Goal: Task Accomplishment & Management: Use online tool/utility

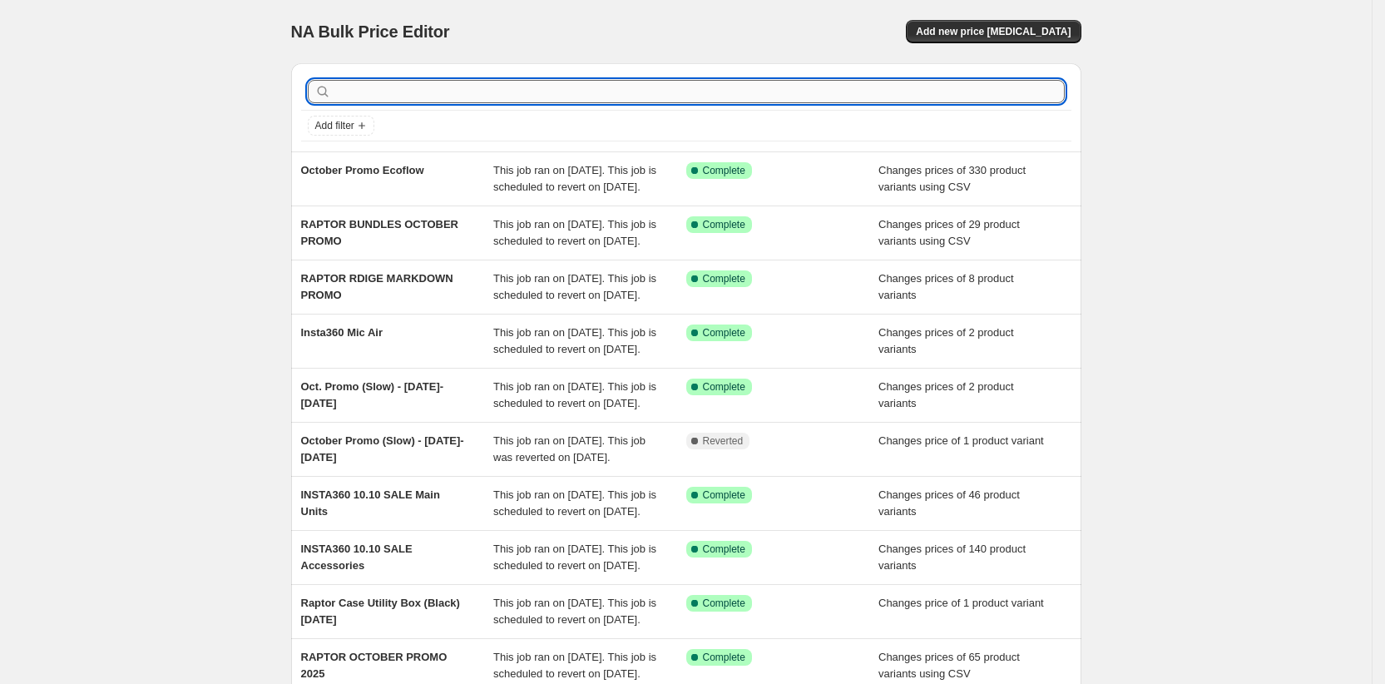
click at [396, 95] on input "text" at bounding box center [699, 91] width 731 height 23
type input "yaber"
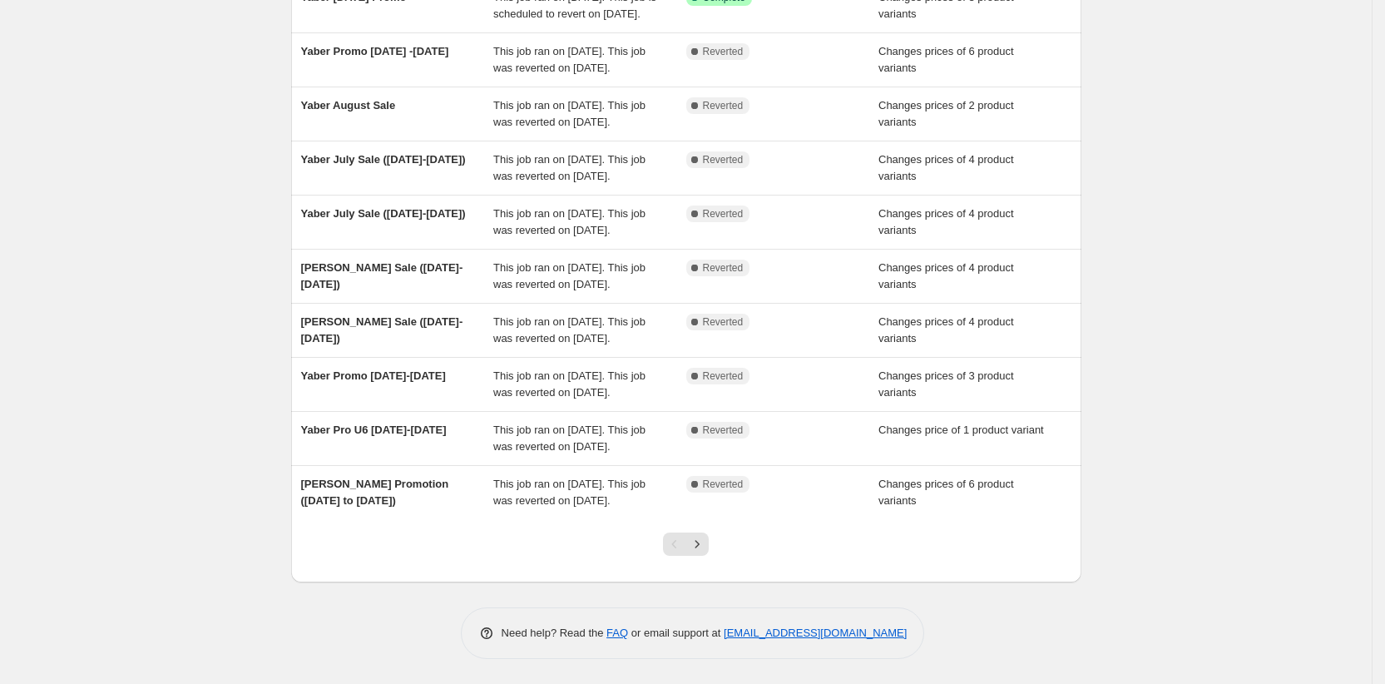
scroll to position [318, 0]
click at [706, 552] on icon "Next" at bounding box center [697, 544] width 17 height 17
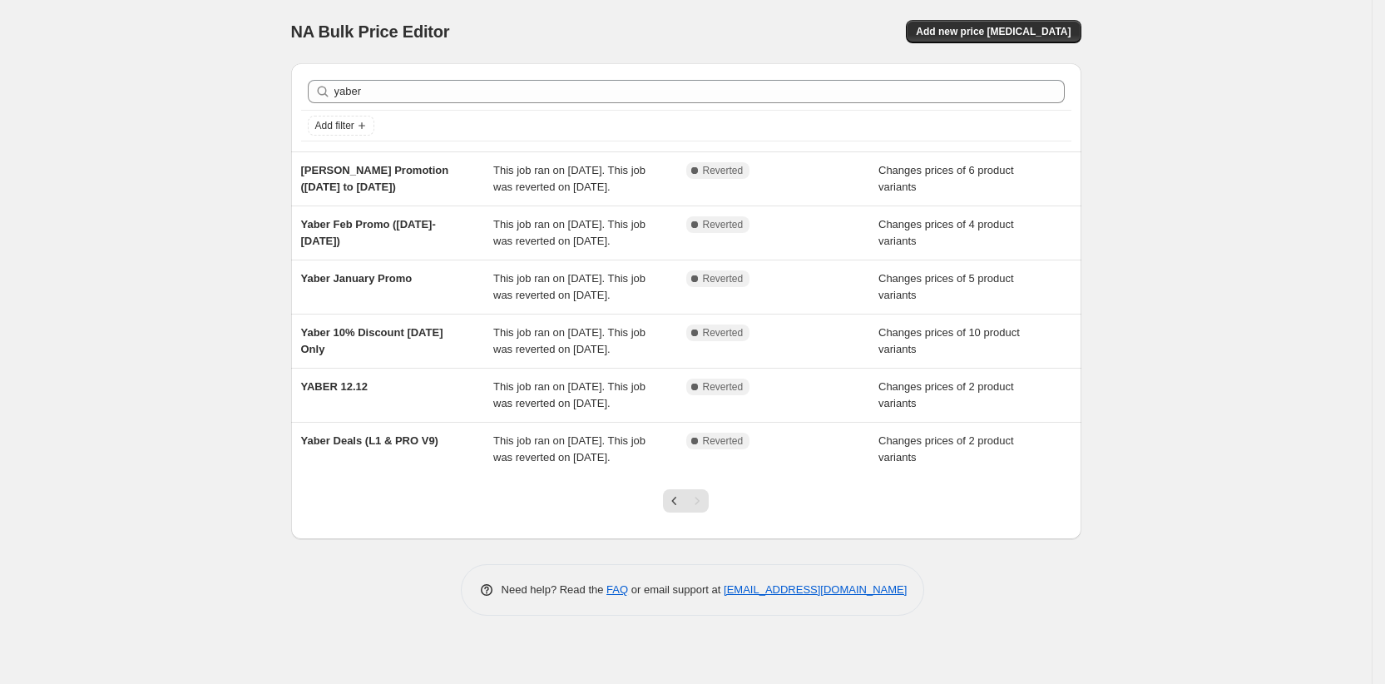
scroll to position [58, 0]
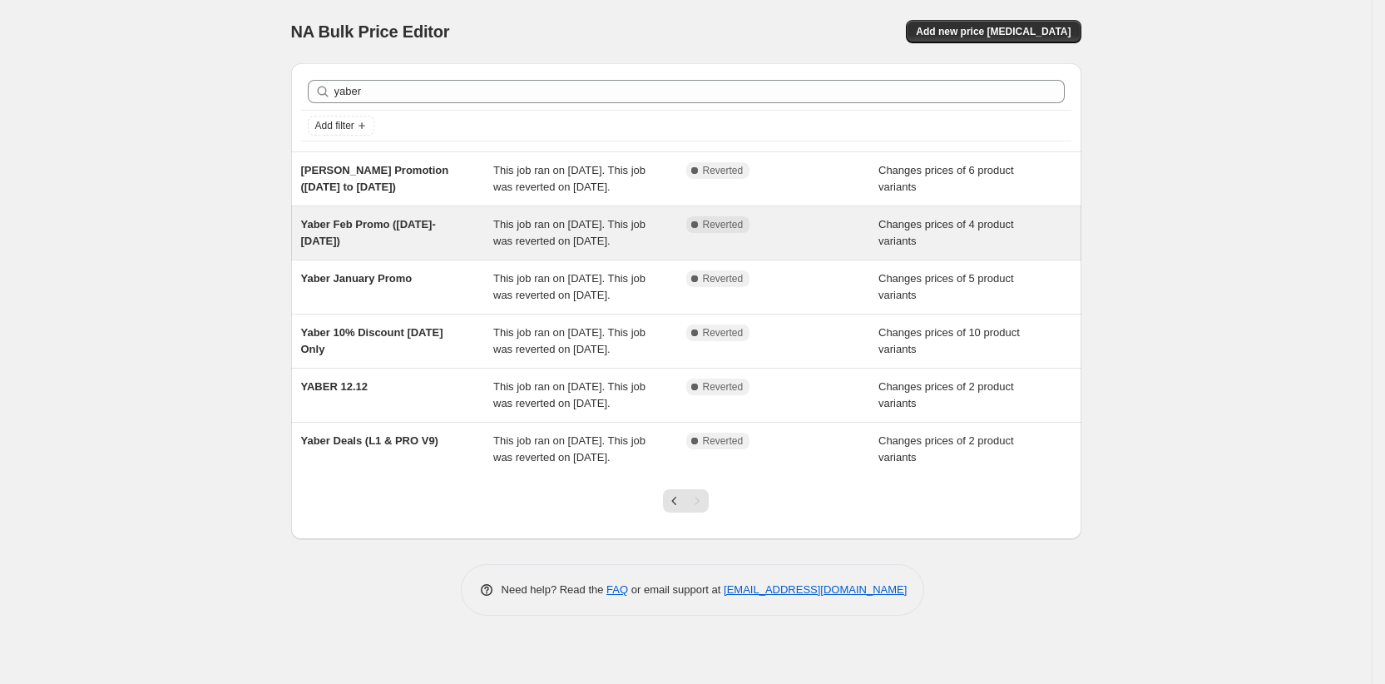
click at [332, 218] on span "Yaber Feb Promo (Feb 1- 28, 2025)" at bounding box center [368, 232] width 135 height 29
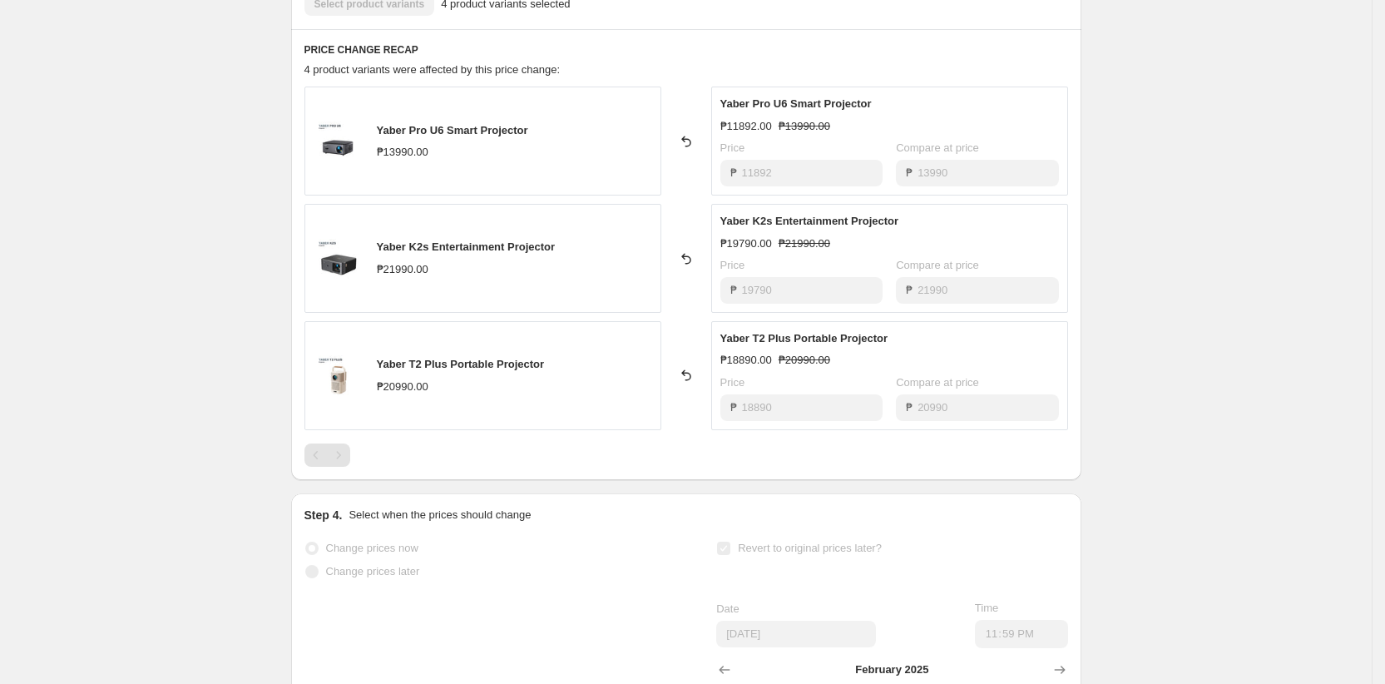
scroll to position [730, 0]
click at [345, 458] on div "Pagination" at bounding box center [338, 452] width 23 height 23
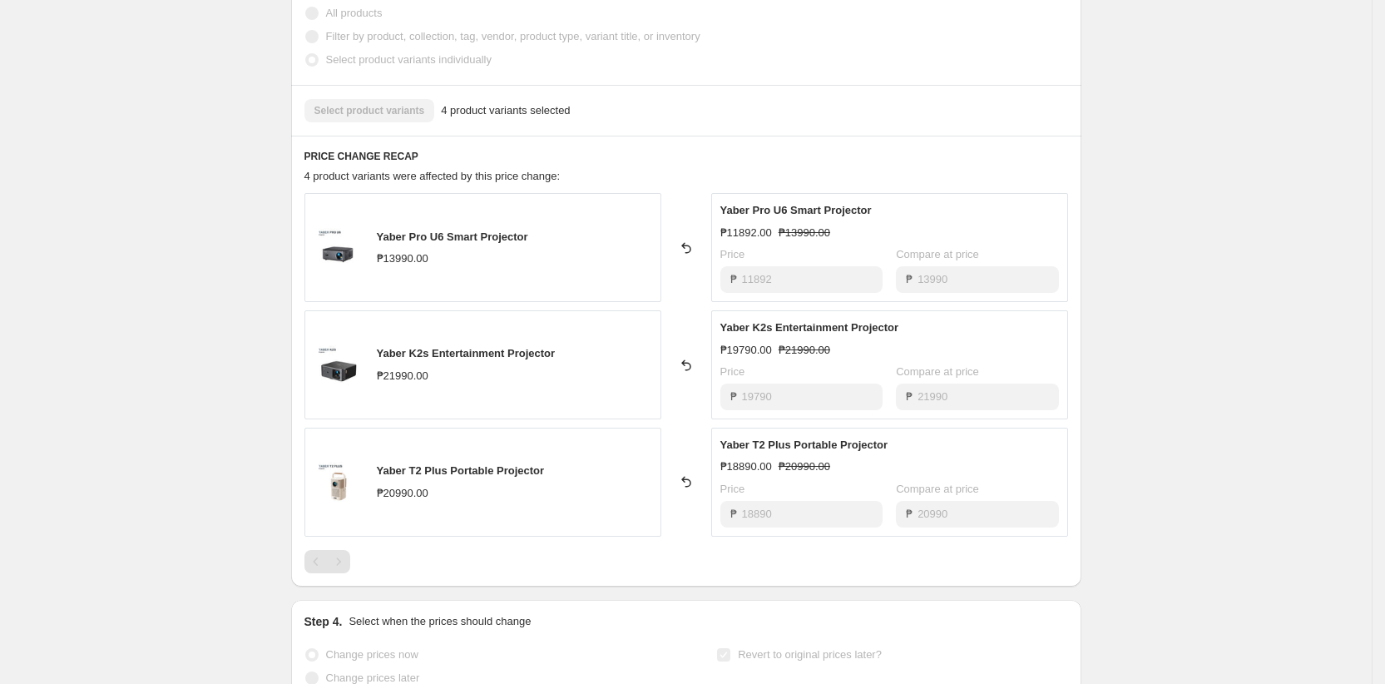
scroll to position [542, 0]
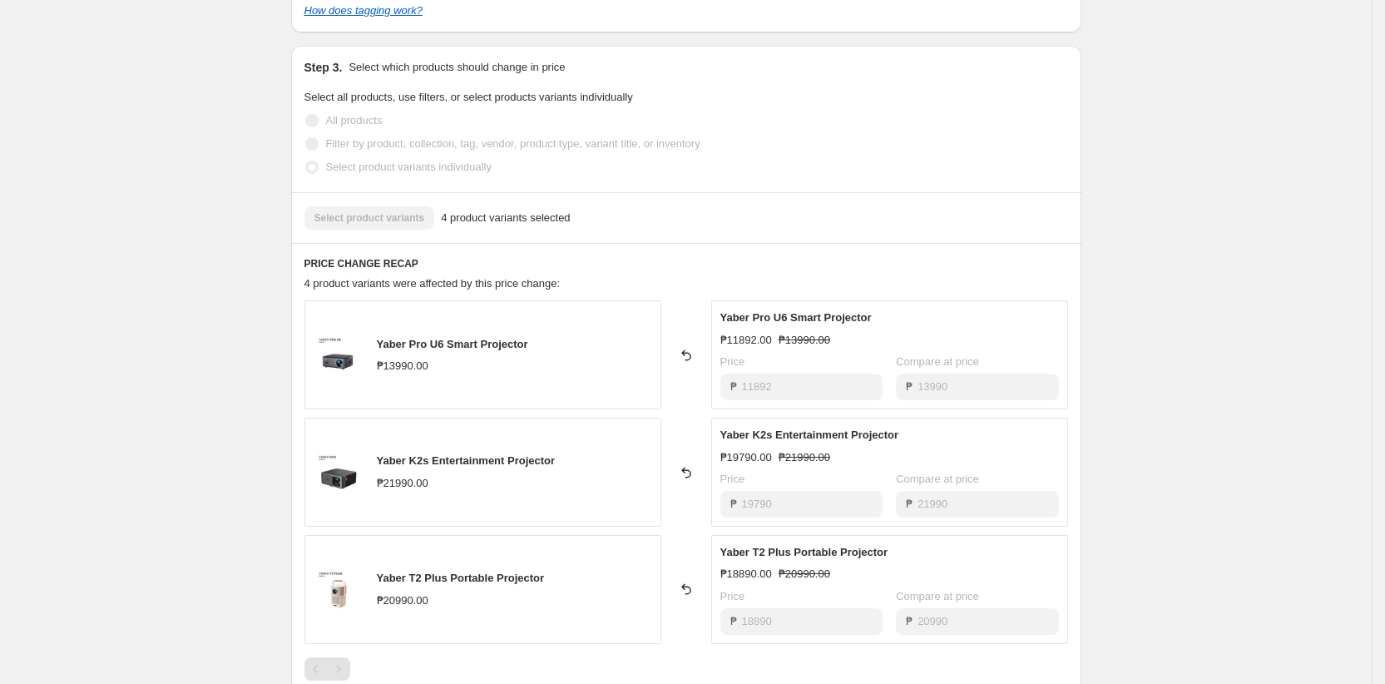
click at [271, 263] on div "Yaber Feb Promo (Feb 1- 28, 2025). This page is ready Yaber Feb Promo (Feb 1- 2…" at bounding box center [686, 343] width 1372 height 1713
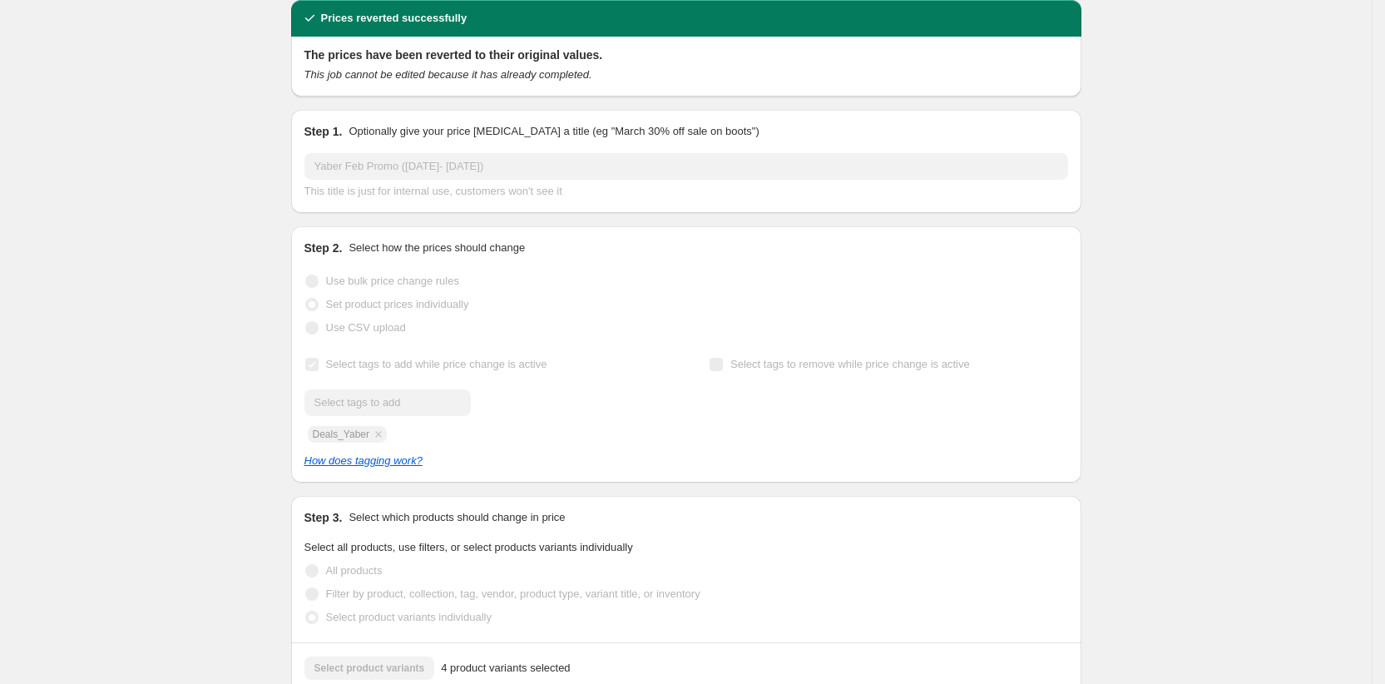
scroll to position [0, 0]
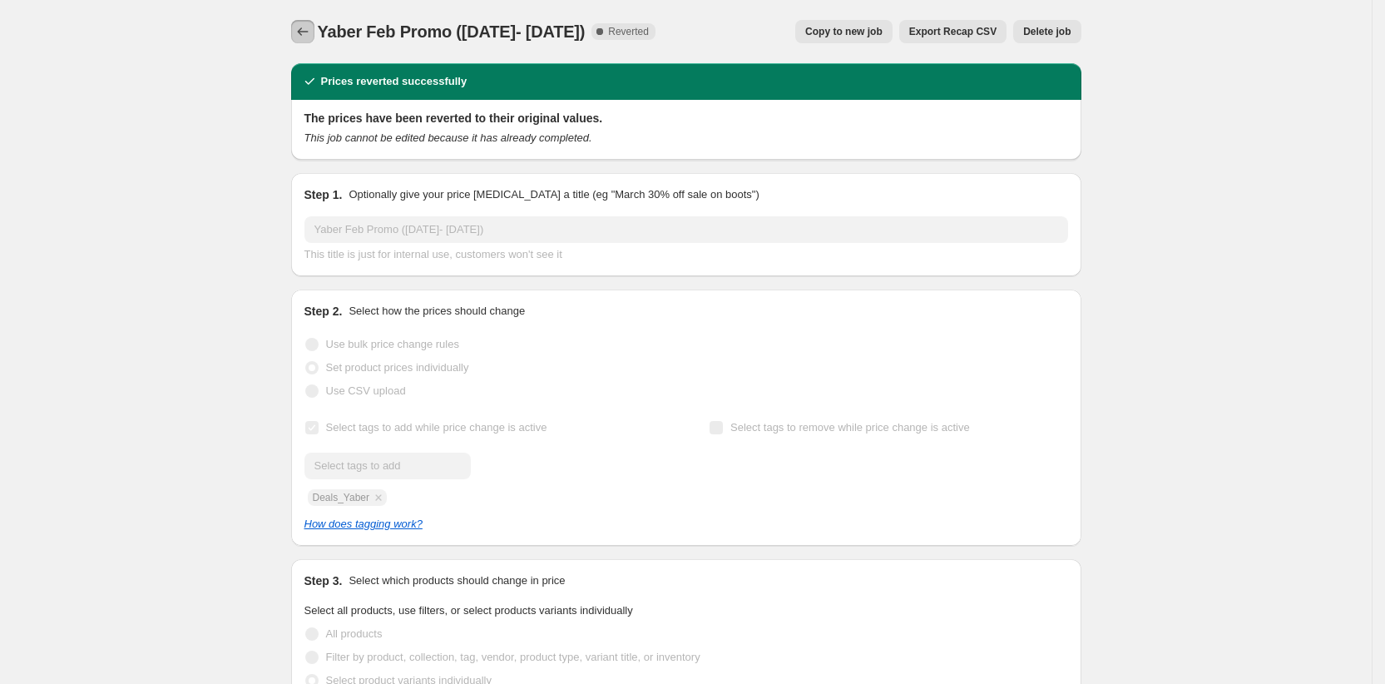
click at [303, 32] on icon "Price change jobs" at bounding box center [303, 31] width 17 height 17
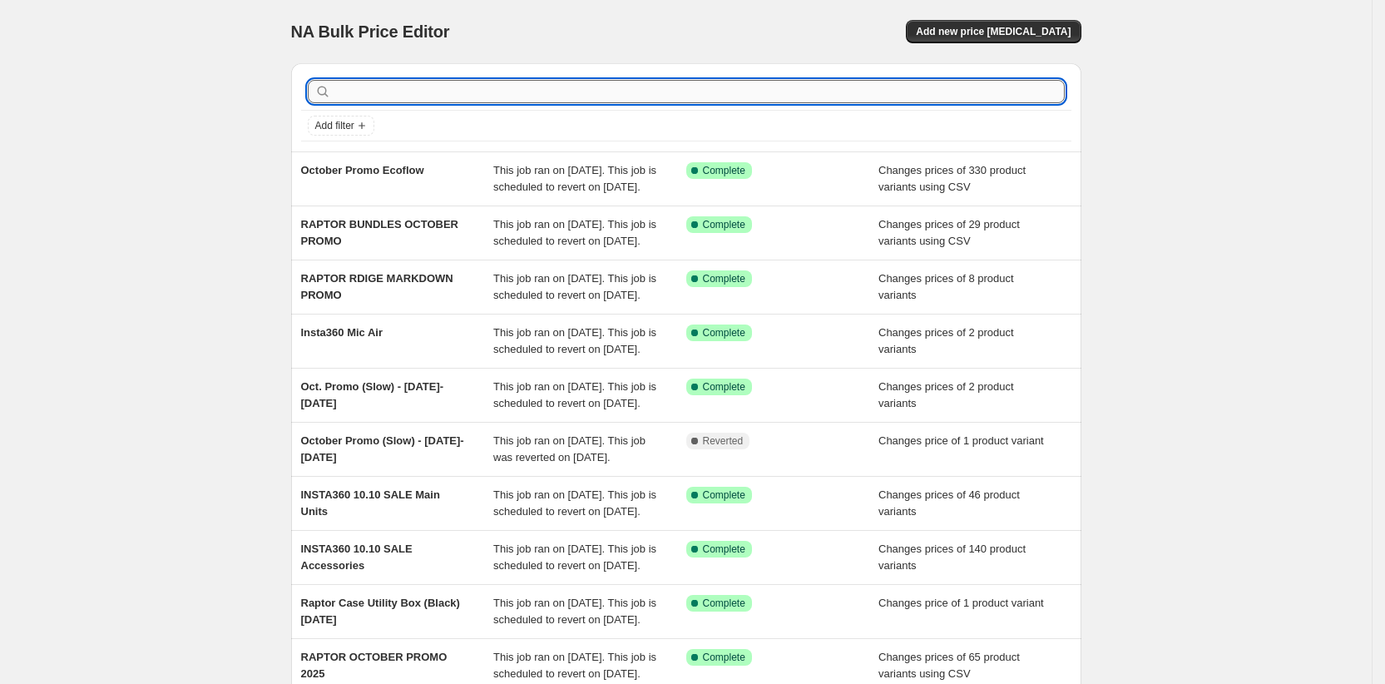
click at [412, 96] on input "text" at bounding box center [699, 91] width 731 height 23
type input "yaber"
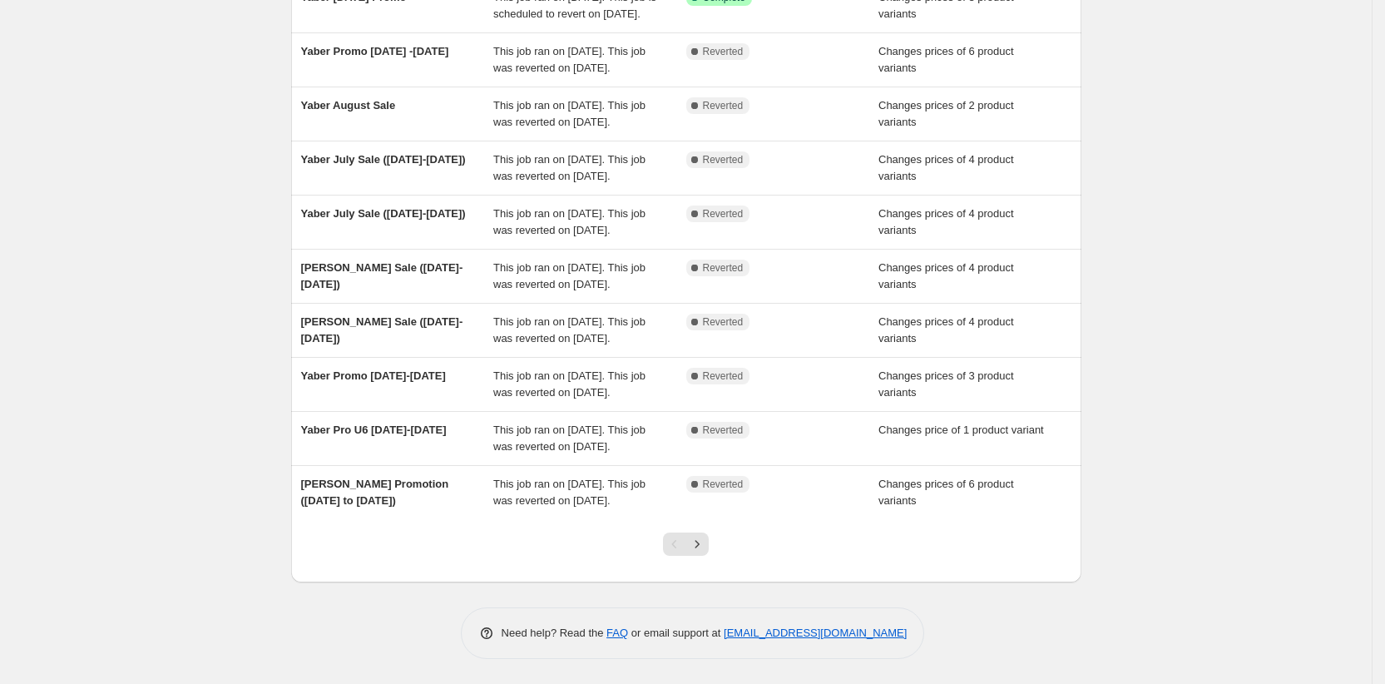
scroll to position [290, 0]
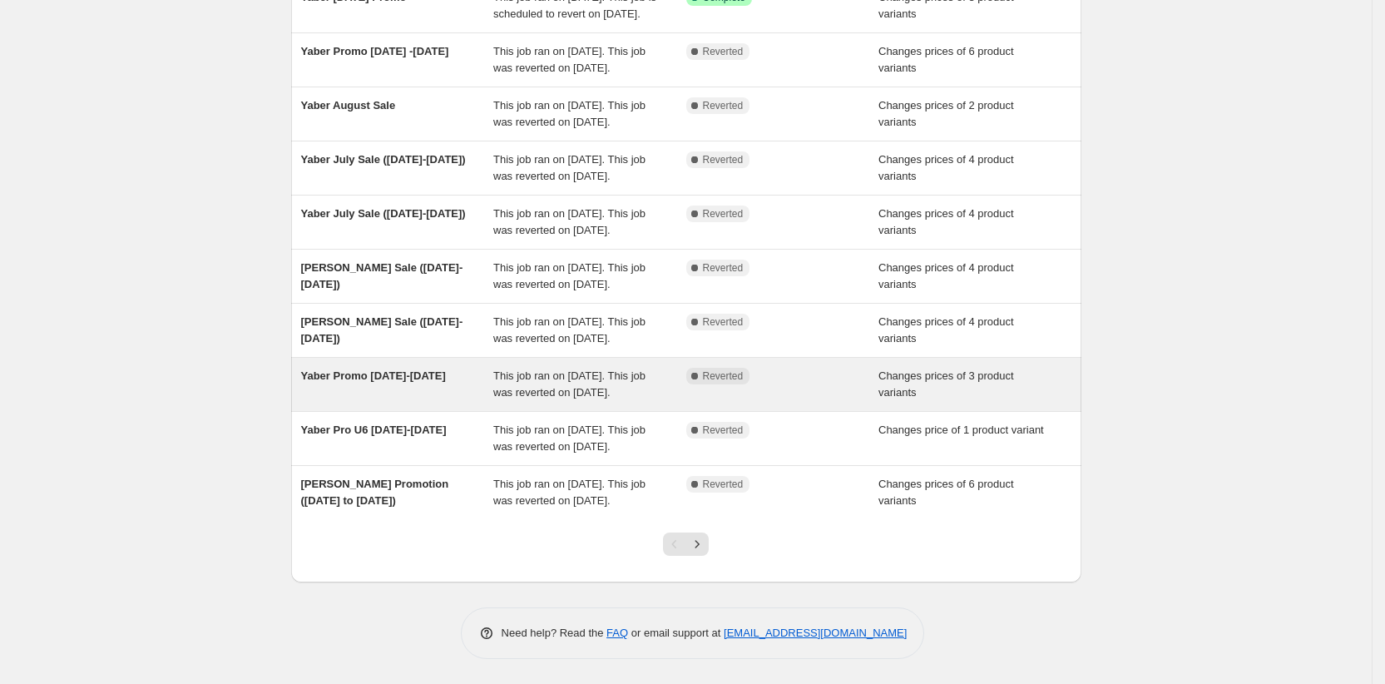
click at [415, 382] on div "Yaber Promo [DATE]-[DATE]" at bounding box center [397, 384] width 193 height 33
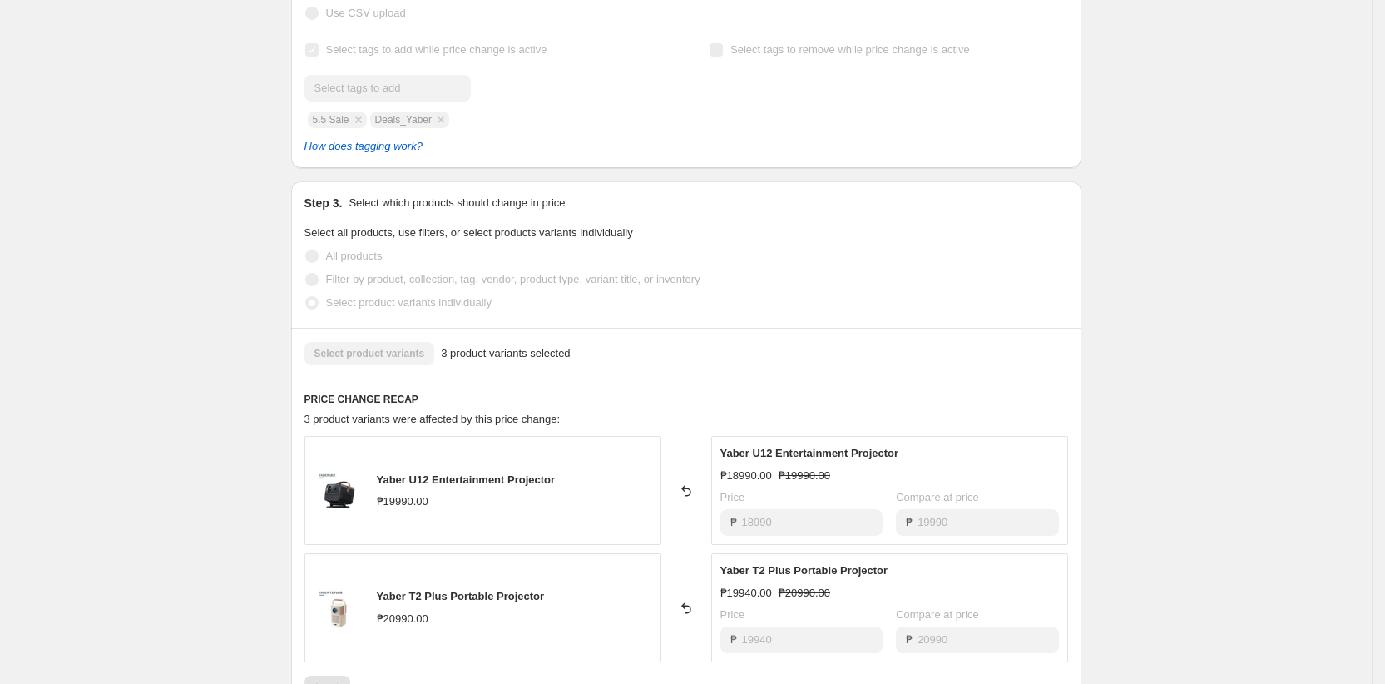
scroll to position [547, 0]
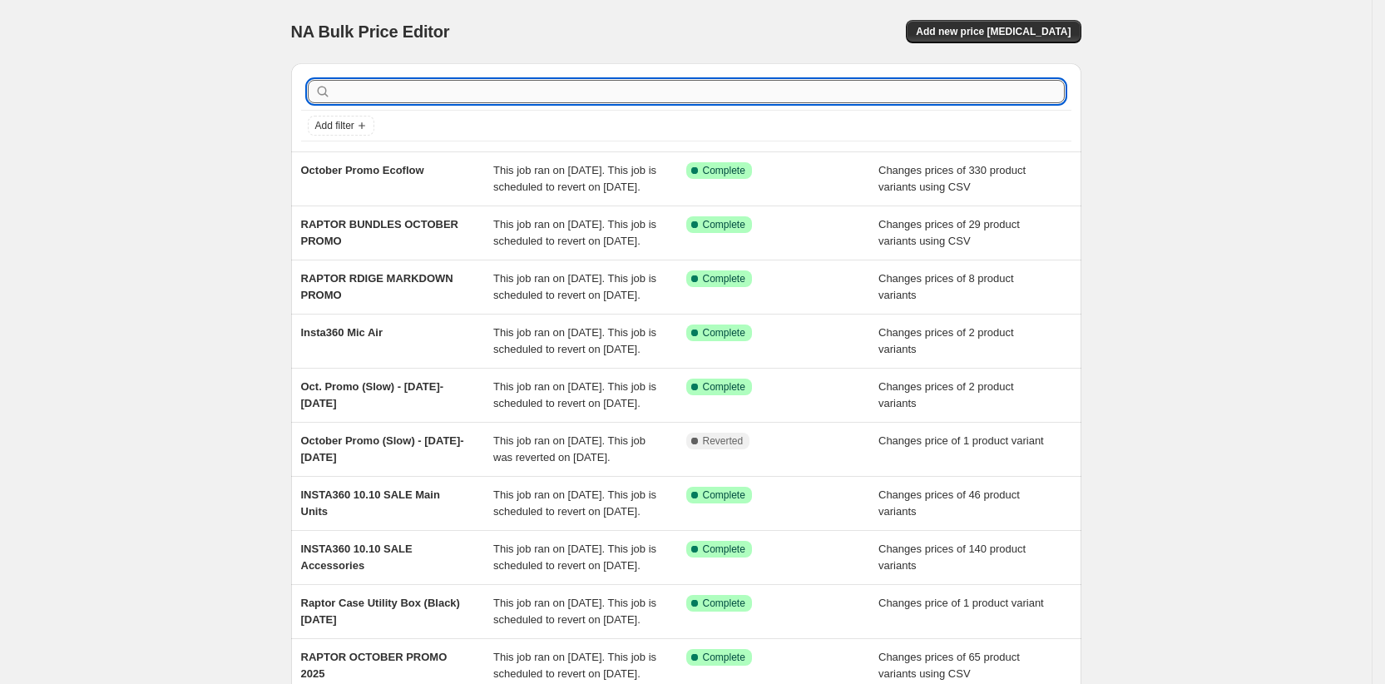
click at [516, 87] on input "text" at bounding box center [699, 91] width 731 height 23
type input "yaber"
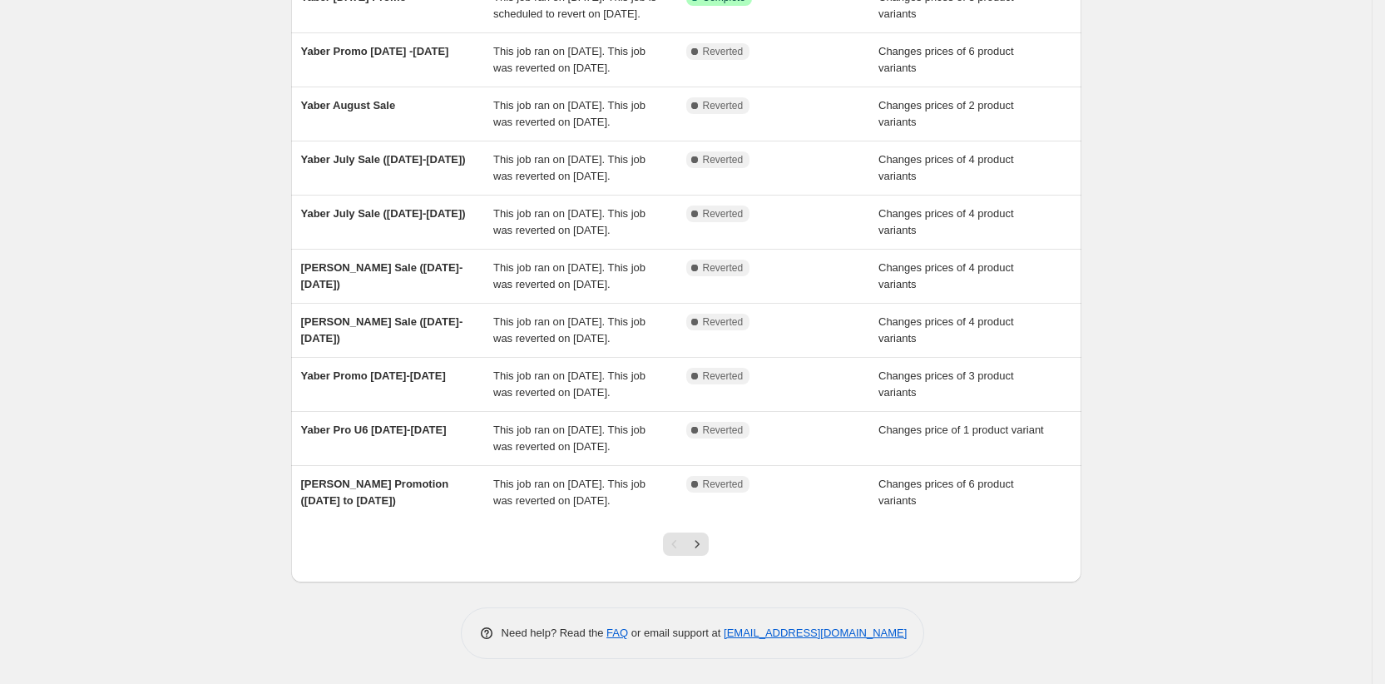
scroll to position [254, 0]
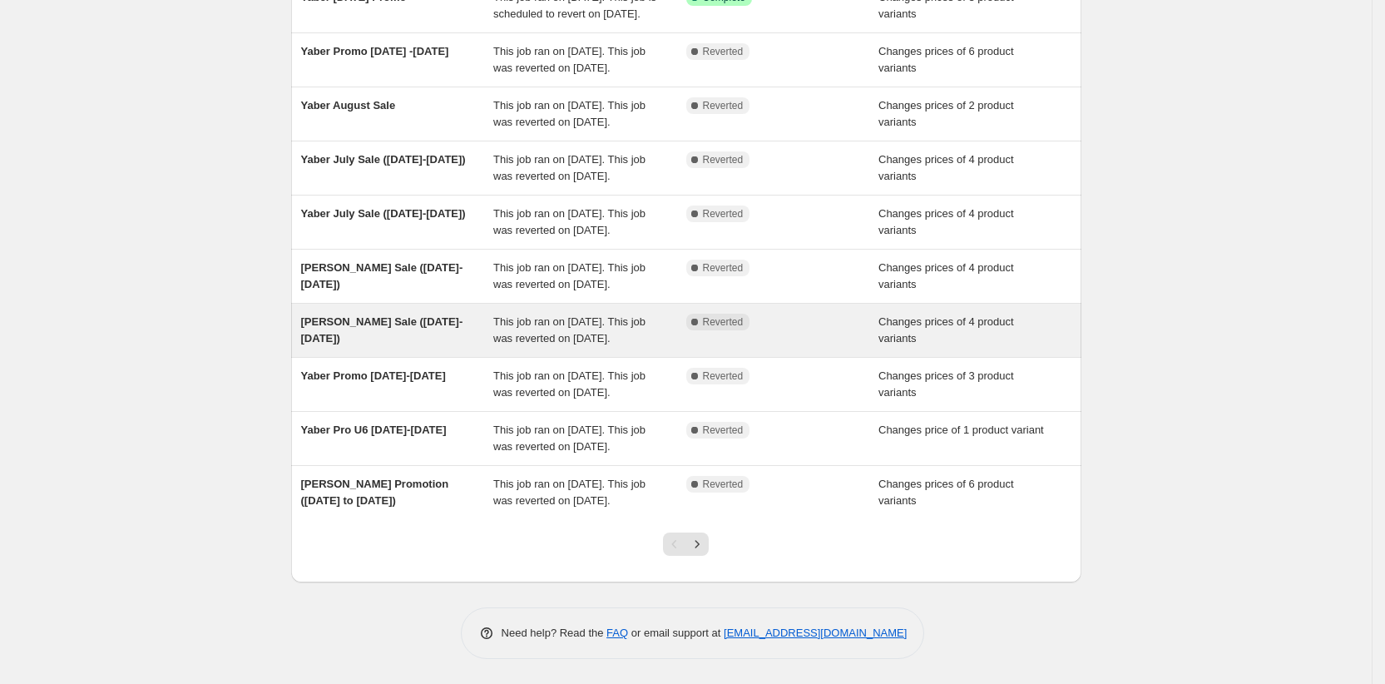
click at [330, 334] on div "[PERSON_NAME] Sale ([DATE]-[DATE])" at bounding box center [397, 330] width 193 height 33
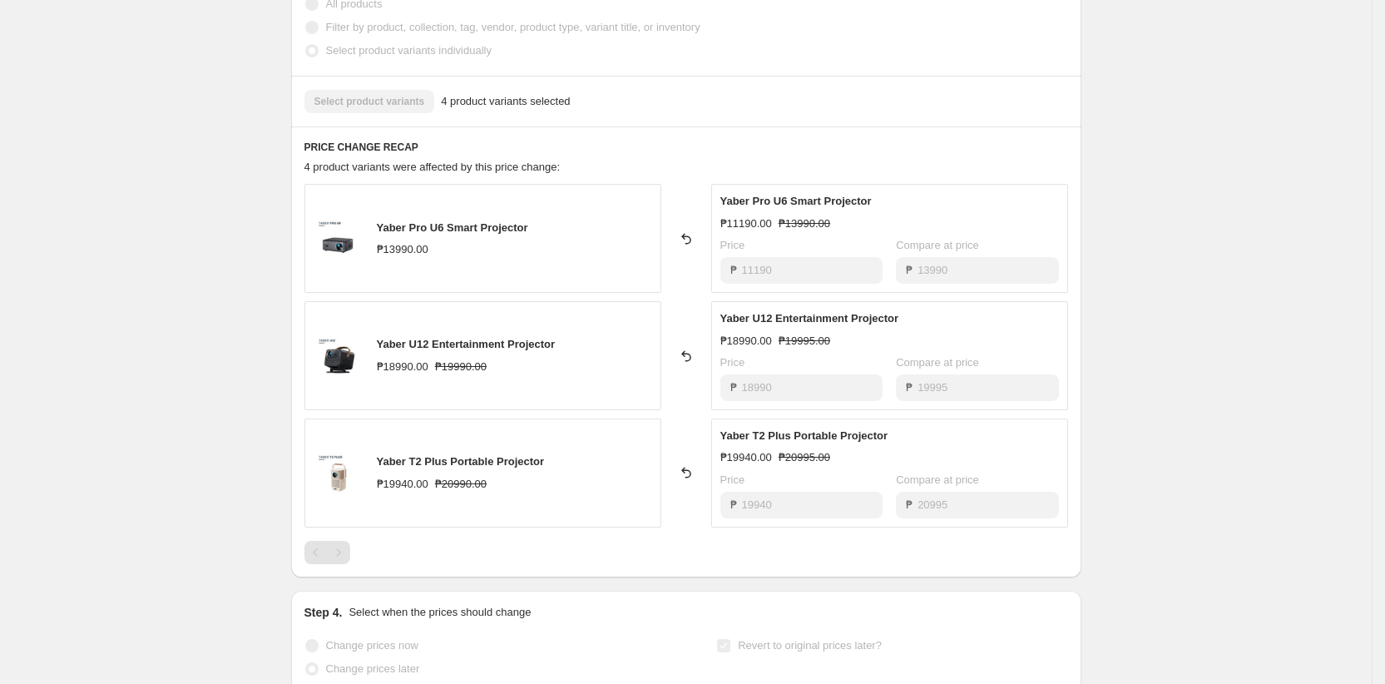
scroll to position [632, 0]
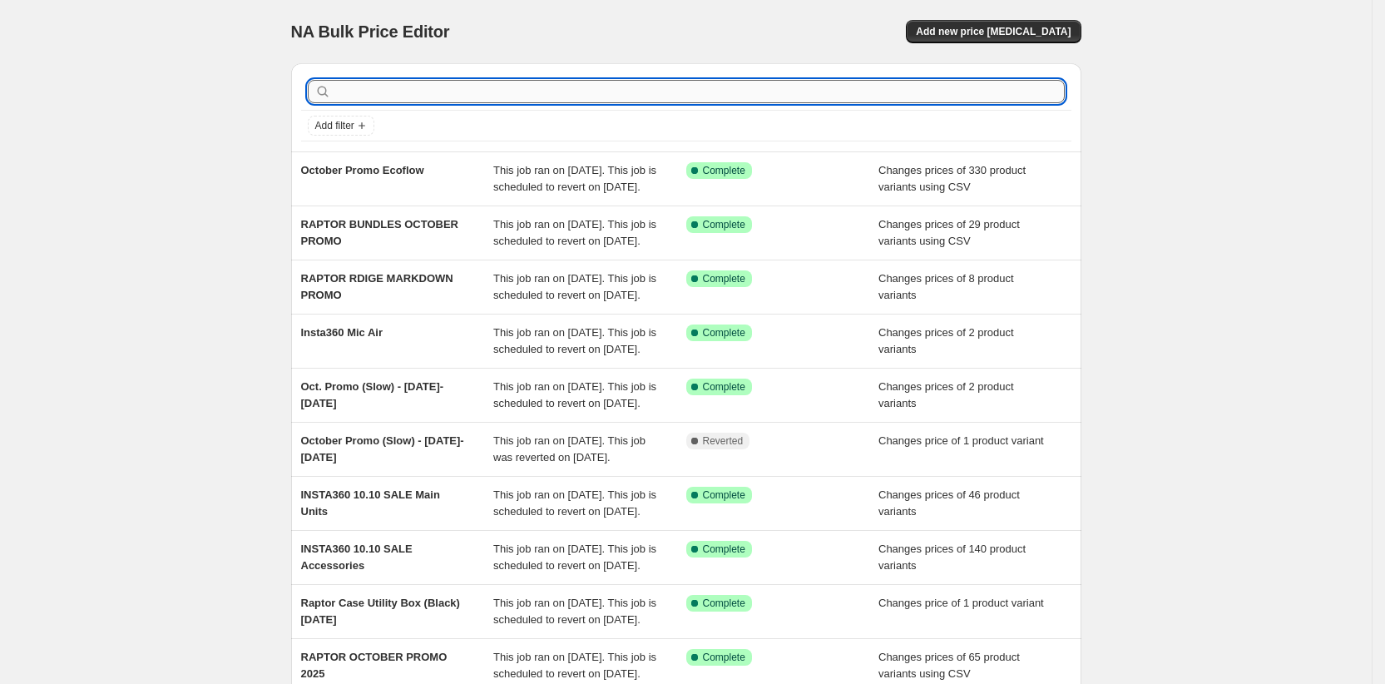
click at [439, 86] on input "text" at bounding box center [699, 91] width 731 height 23
type input "yaber"
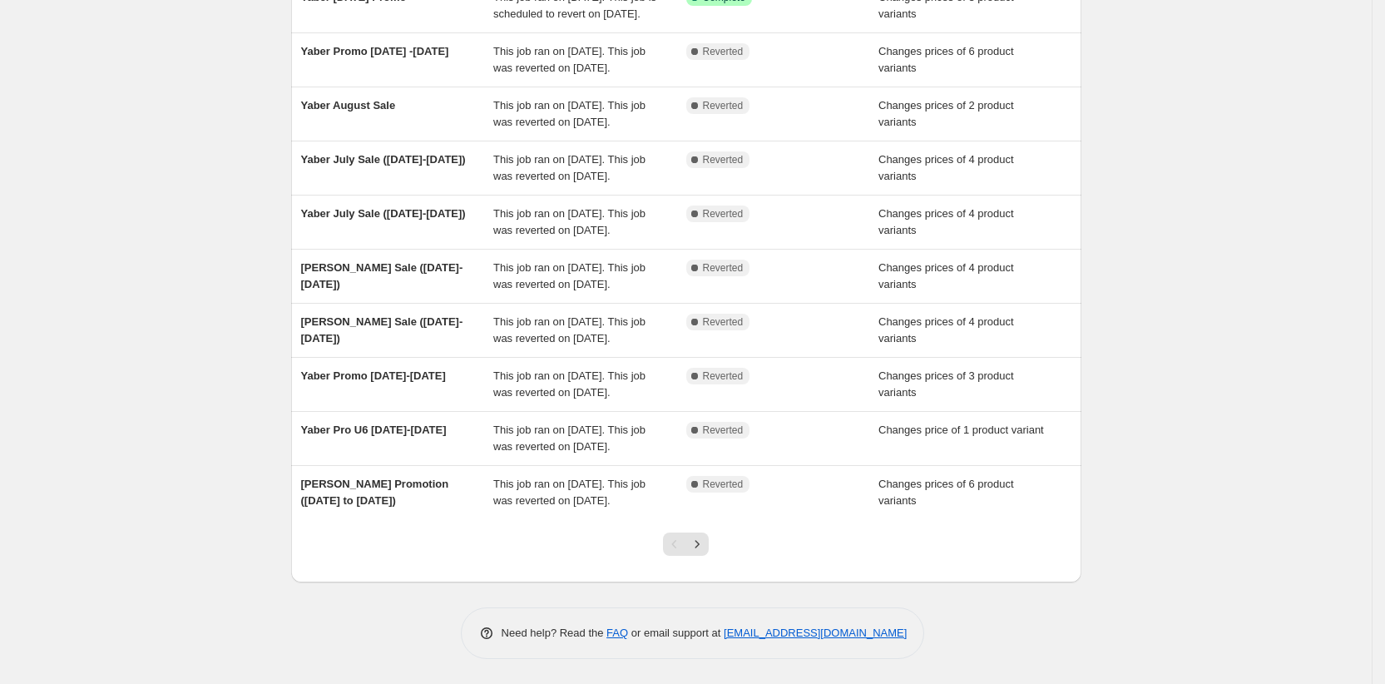
scroll to position [188, 0]
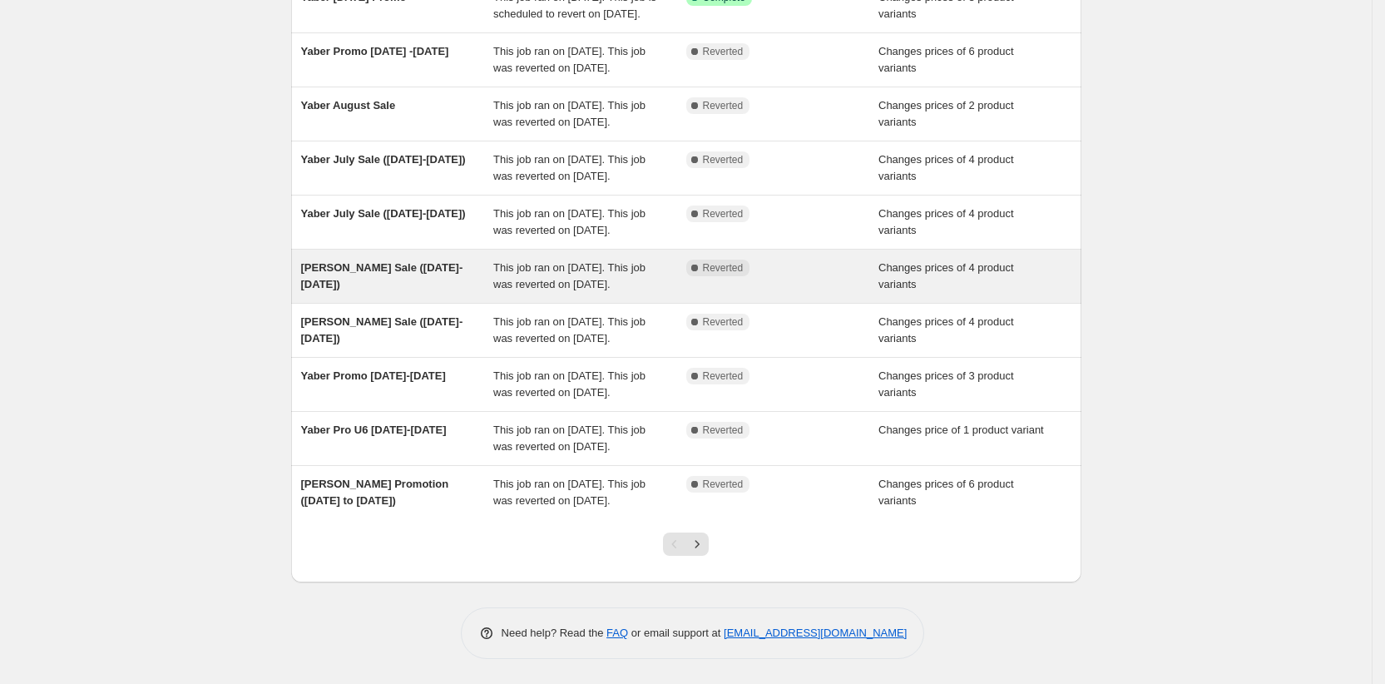
click at [369, 290] on span "[PERSON_NAME] Sale ([DATE]-[DATE])" at bounding box center [382, 275] width 162 height 29
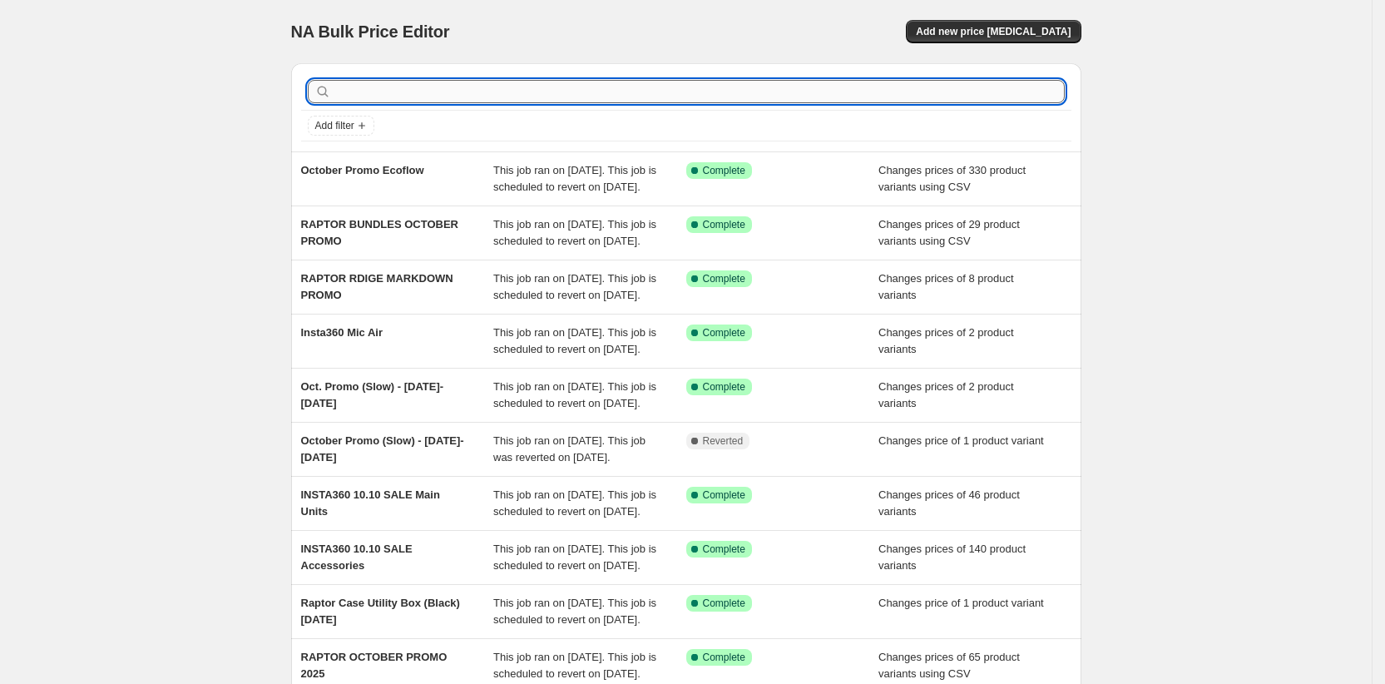
click at [366, 90] on input "text" at bounding box center [699, 91] width 731 height 23
type input "yaber"
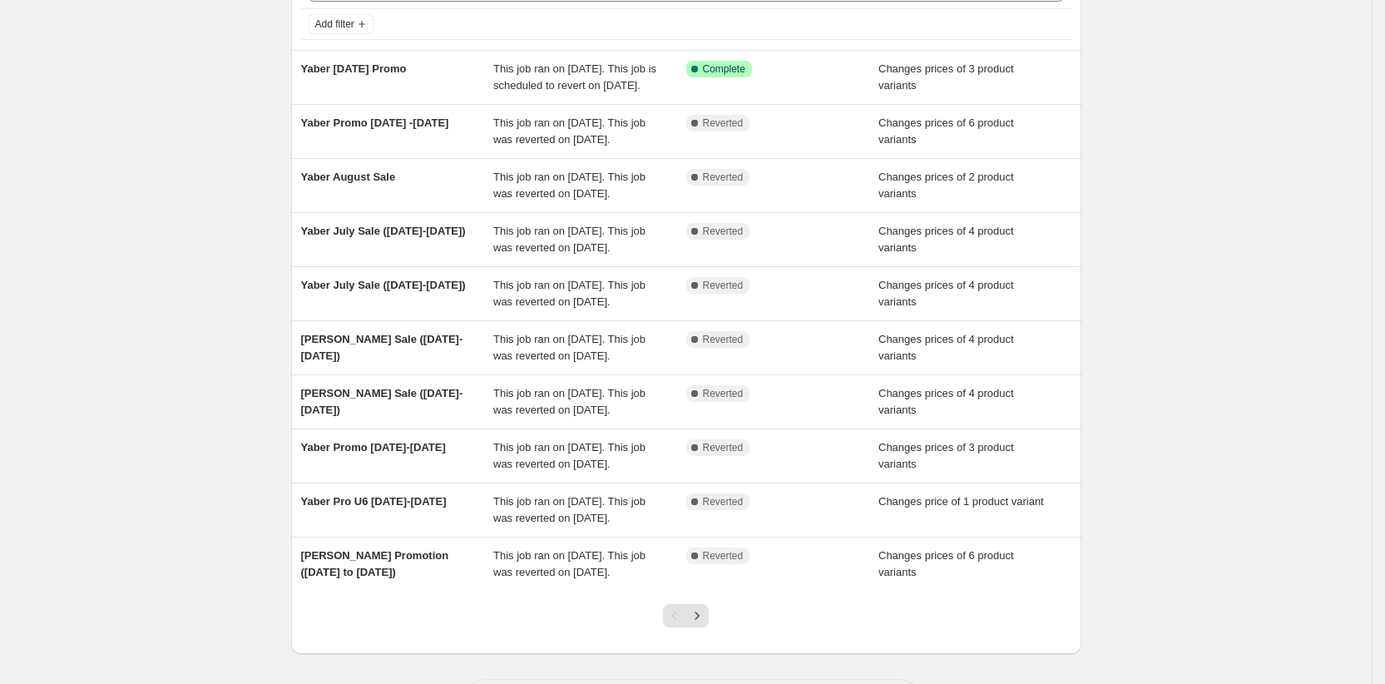
scroll to position [104, 0]
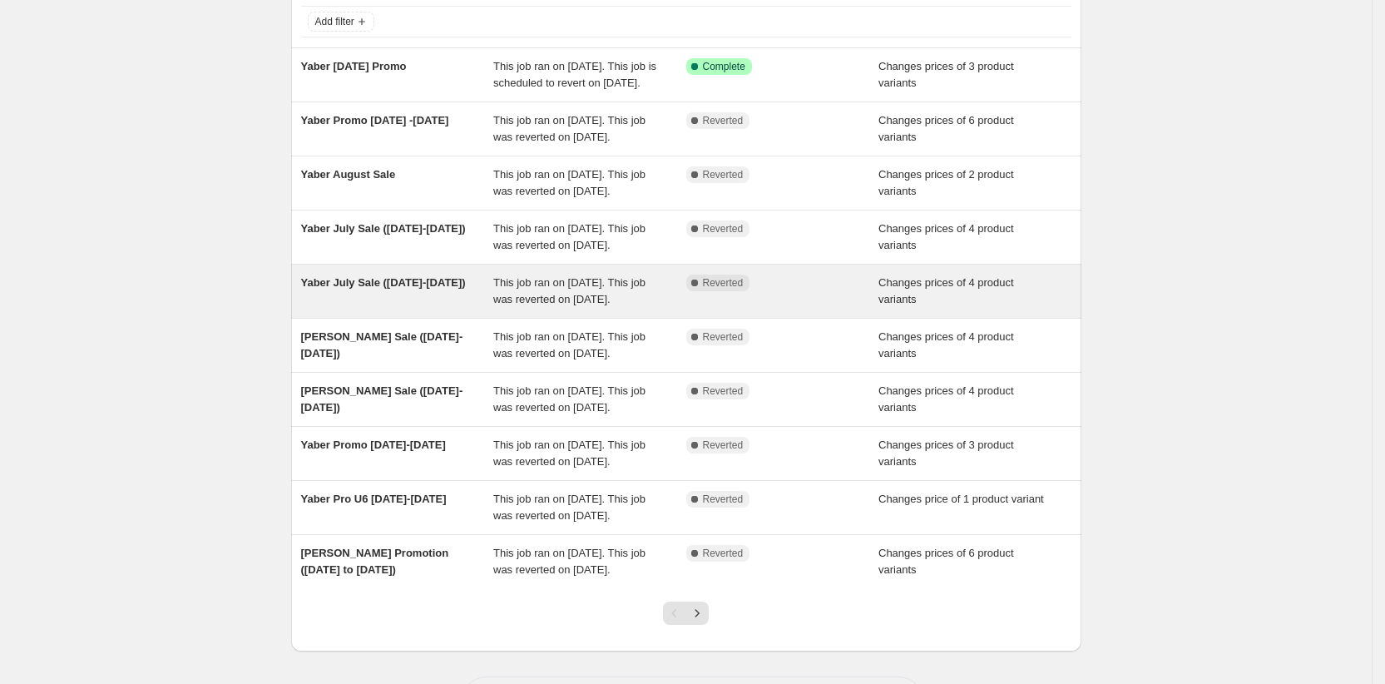
click at [340, 308] on div "Yaber July Sale ([DATE]-[DATE])" at bounding box center [397, 291] width 193 height 33
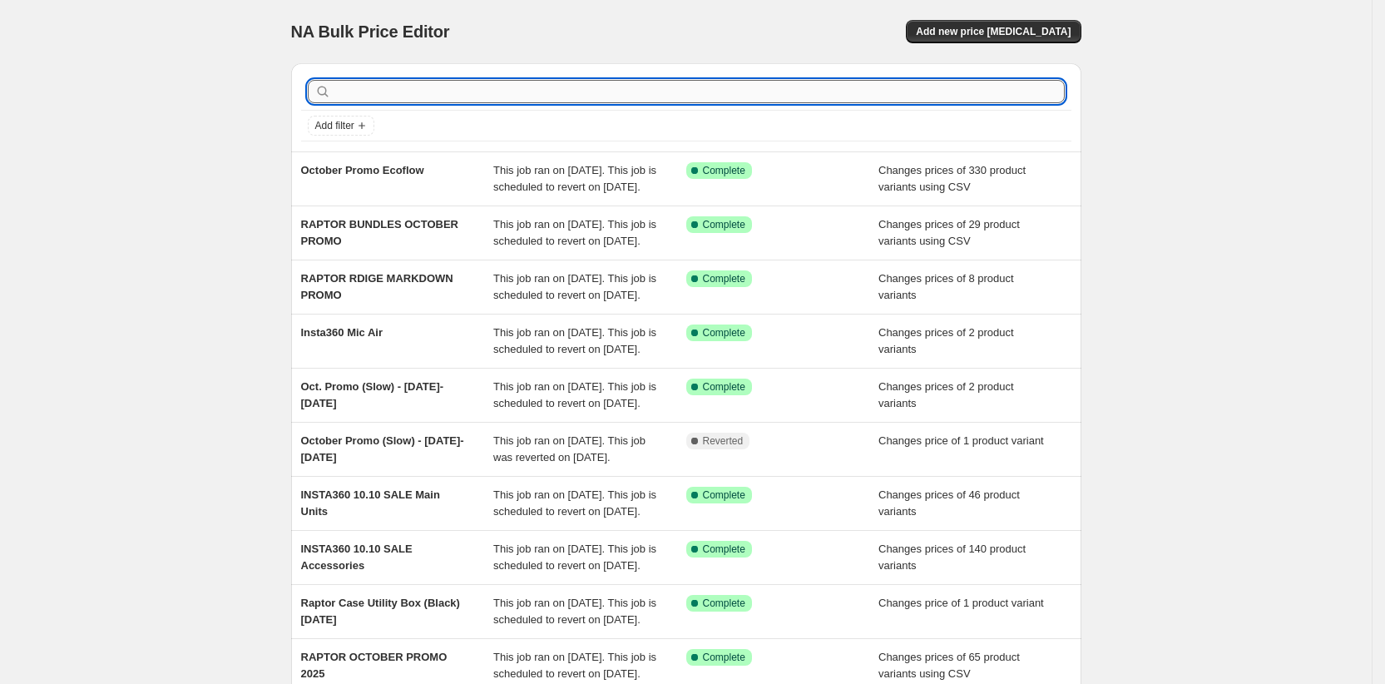
click at [351, 91] on input "text" at bounding box center [699, 91] width 731 height 23
type input "august"
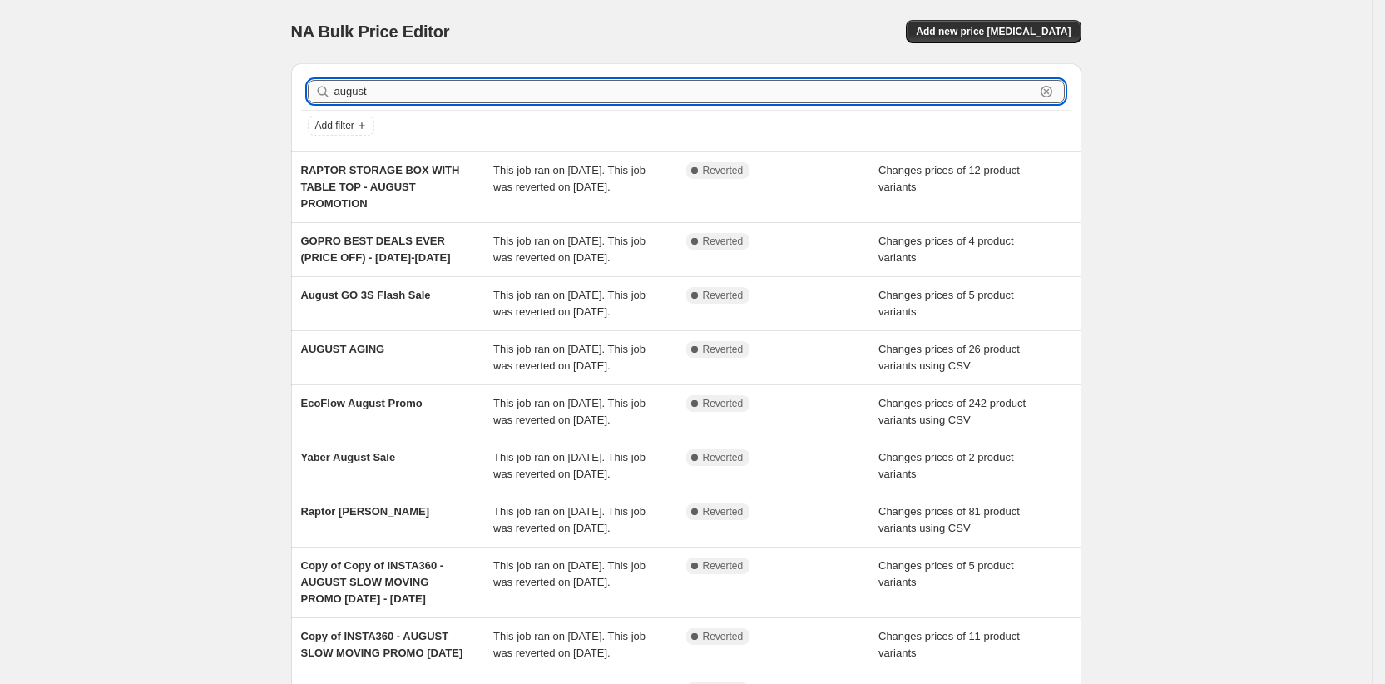
click at [405, 91] on input "august" at bounding box center [684, 91] width 701 height 23
type input "yaber"
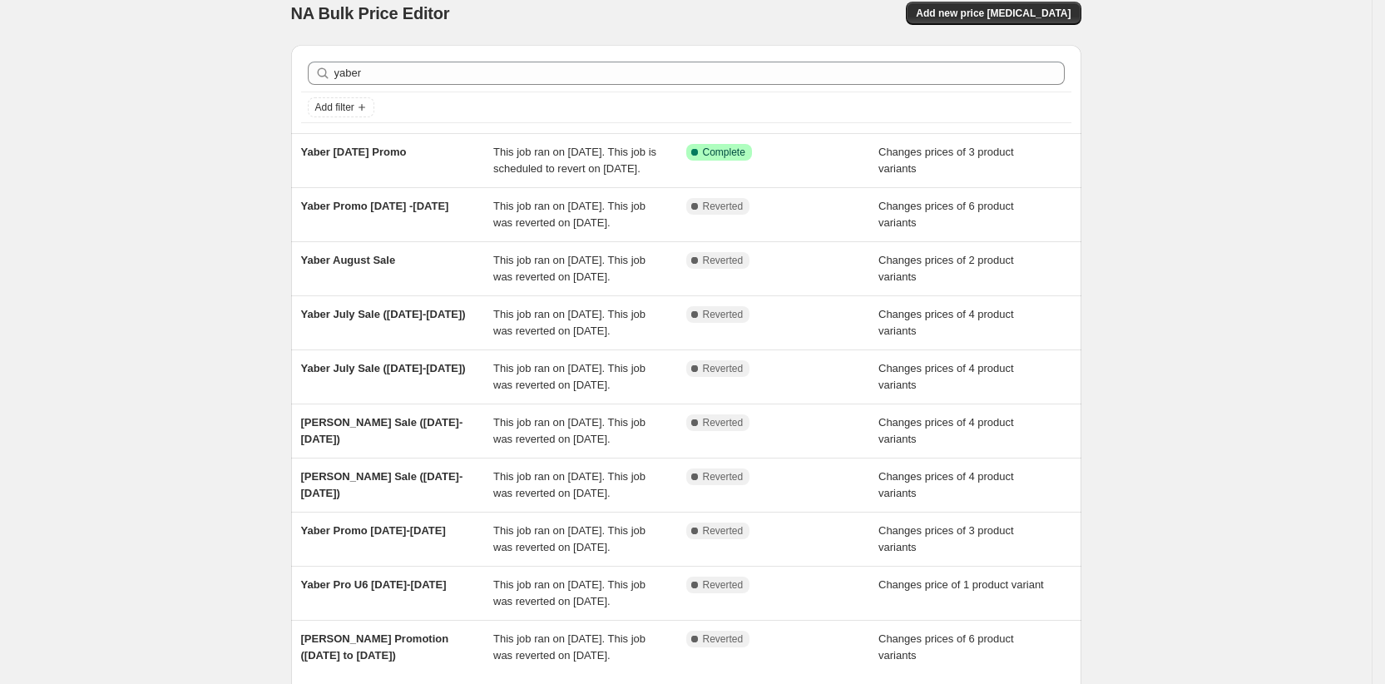
scroll to position [23, 0]
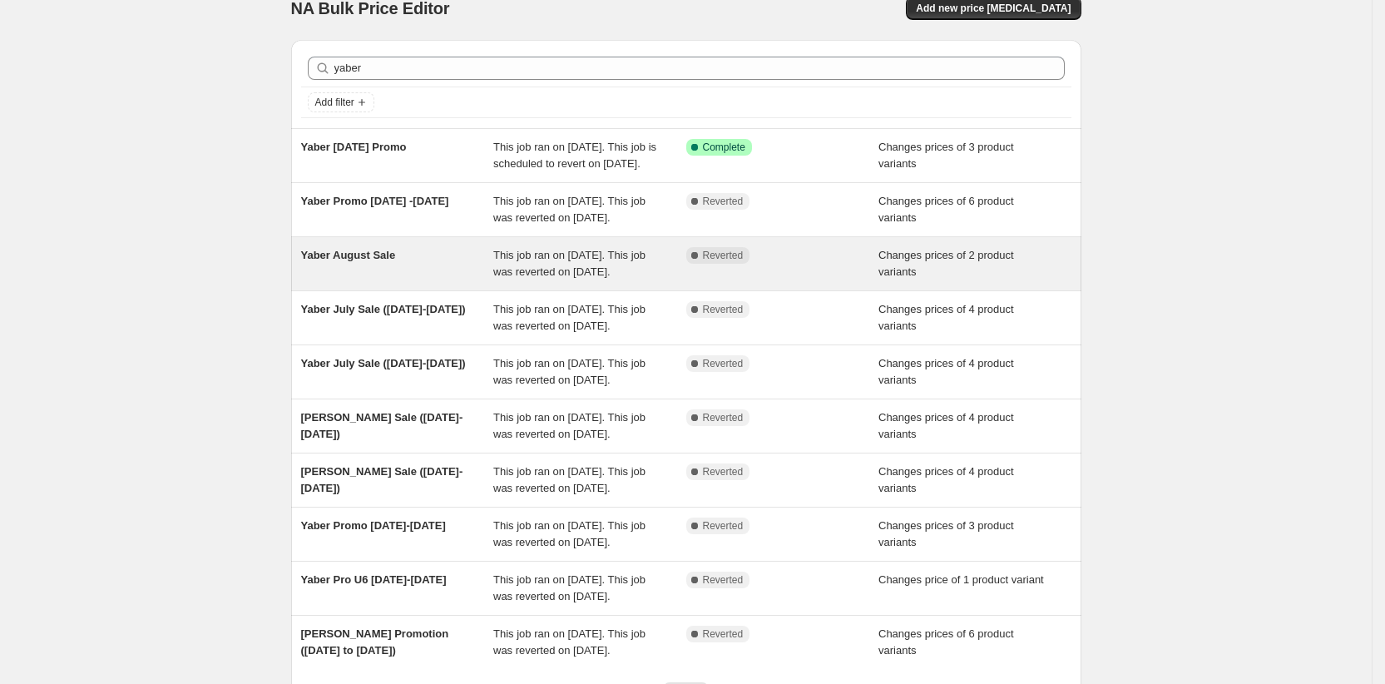
click at [332, 280] on div "Yaber August Sale" at bounding box center [397, 263] width 193 height 33
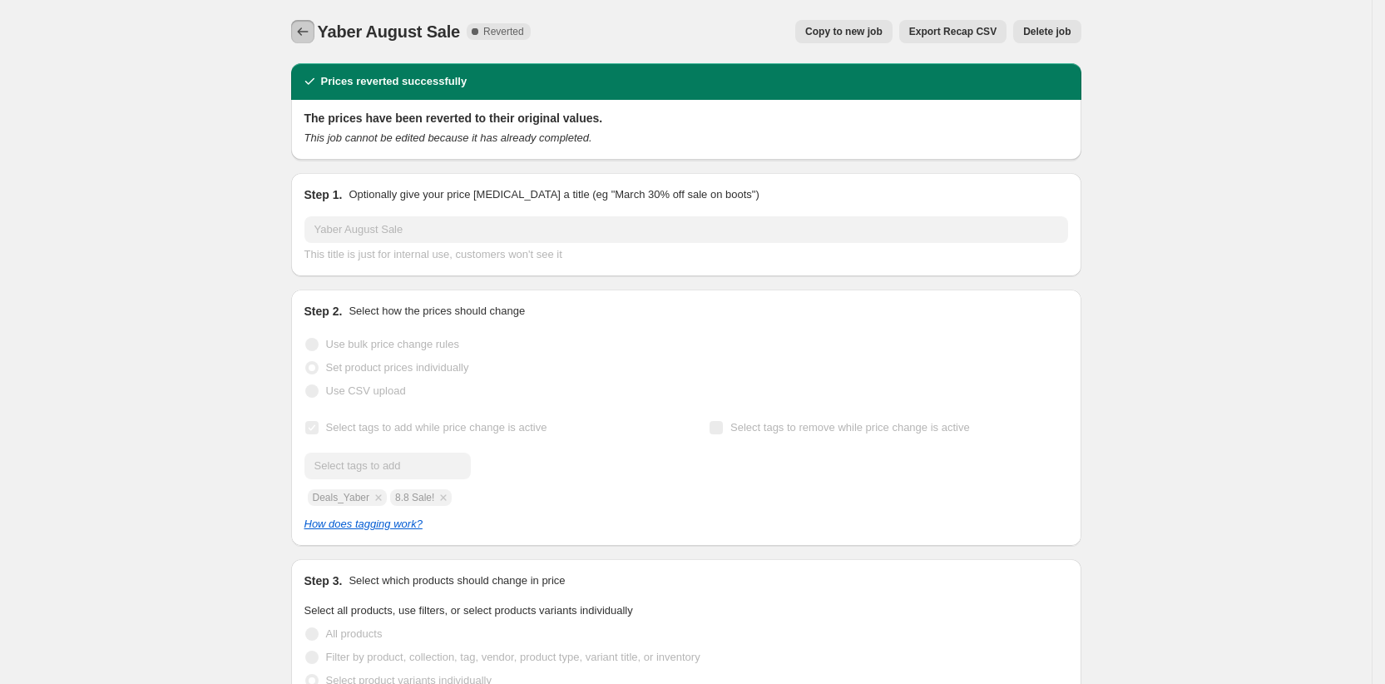
click at [304, 36] on icon "Price change jobs" at bounding box center [303, 31] width 17 height 17
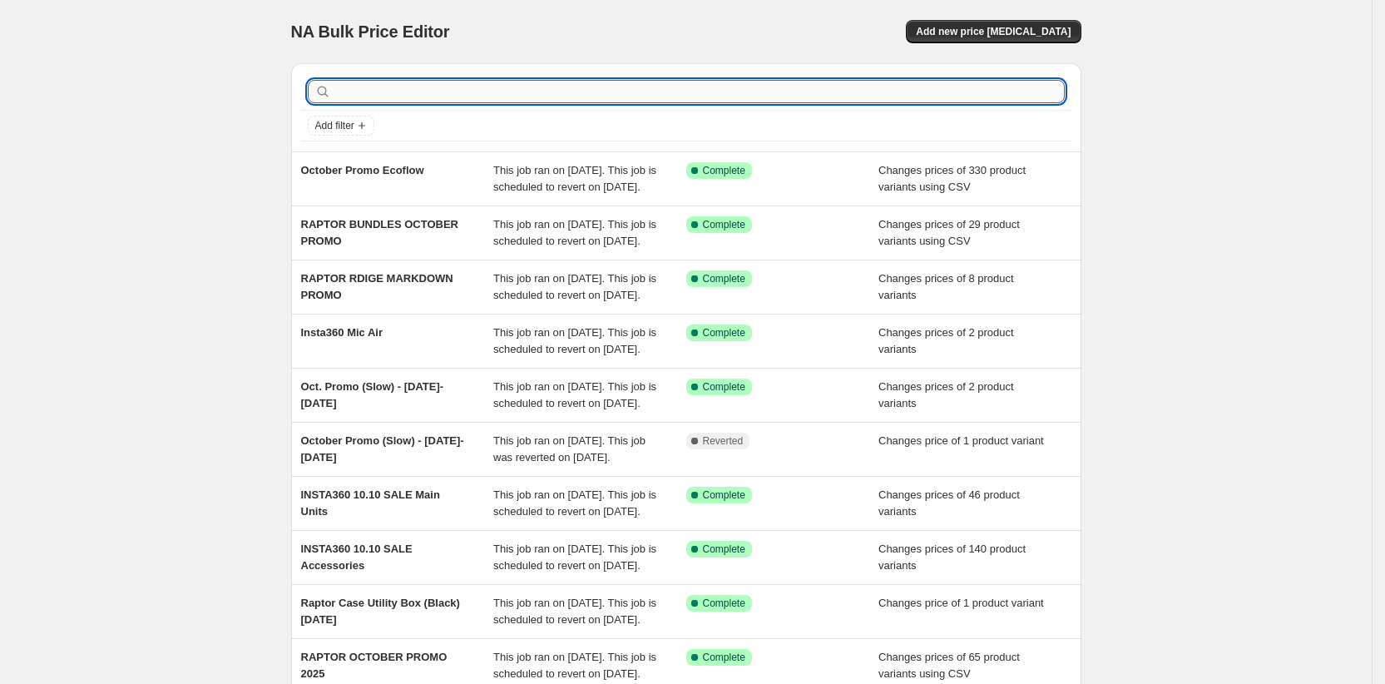
click at [374, 91] on input "text" at bounding box center [699, 91] width 731 height 23
type input "yaber"
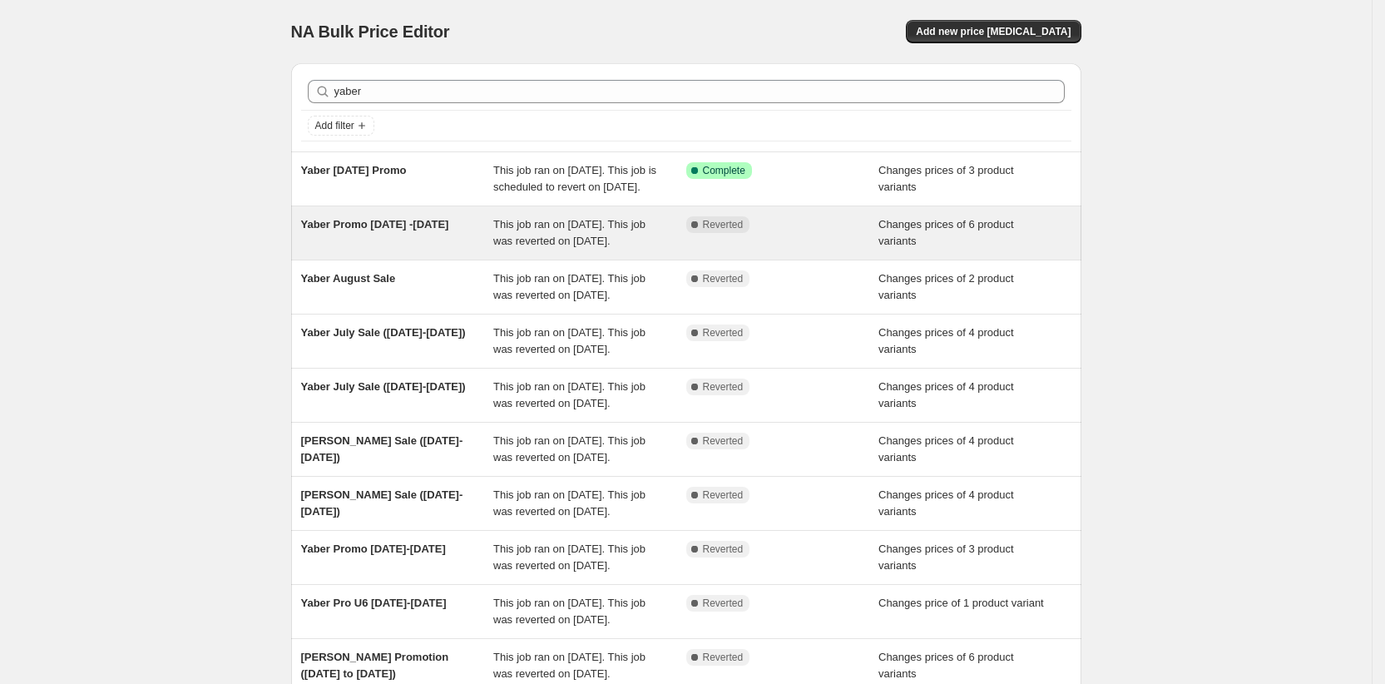
click at [438, 249] on div "Yaber Promo [DATE] -[DATE]" at bounding box center [397, 232] width 193 height 33
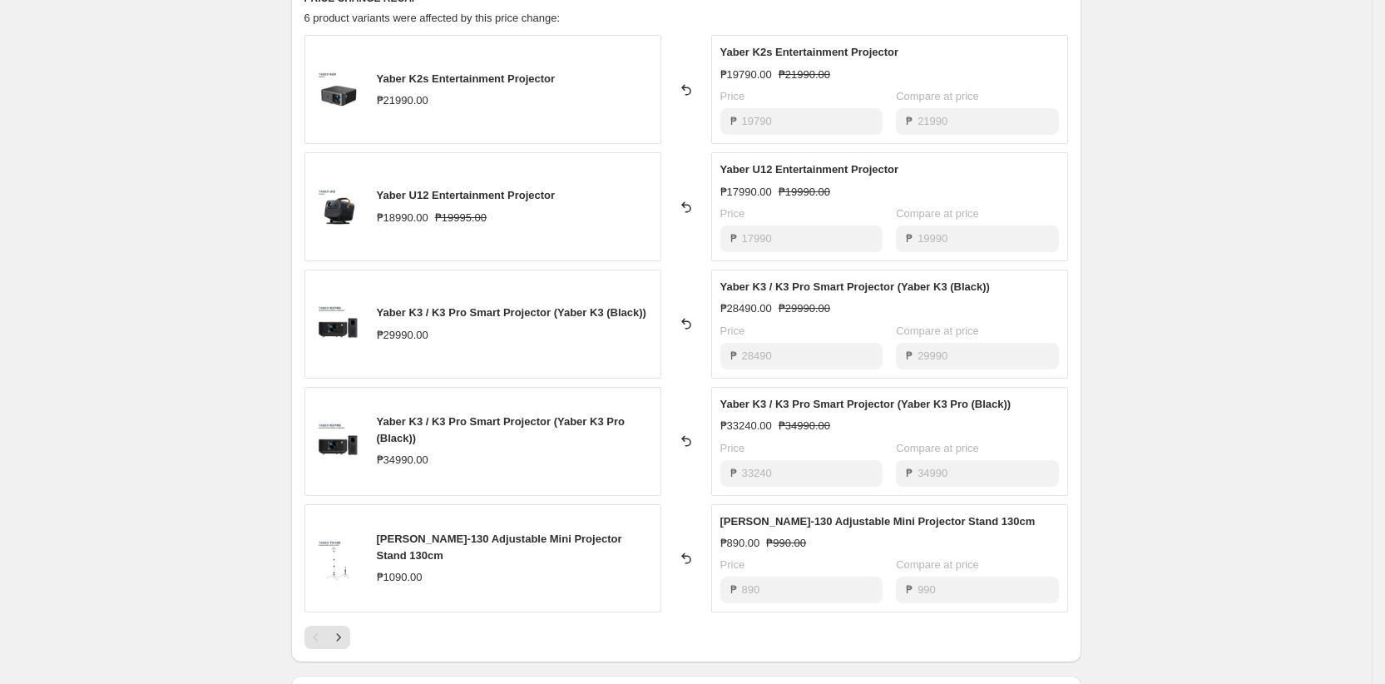
scroll to position [694, 0]
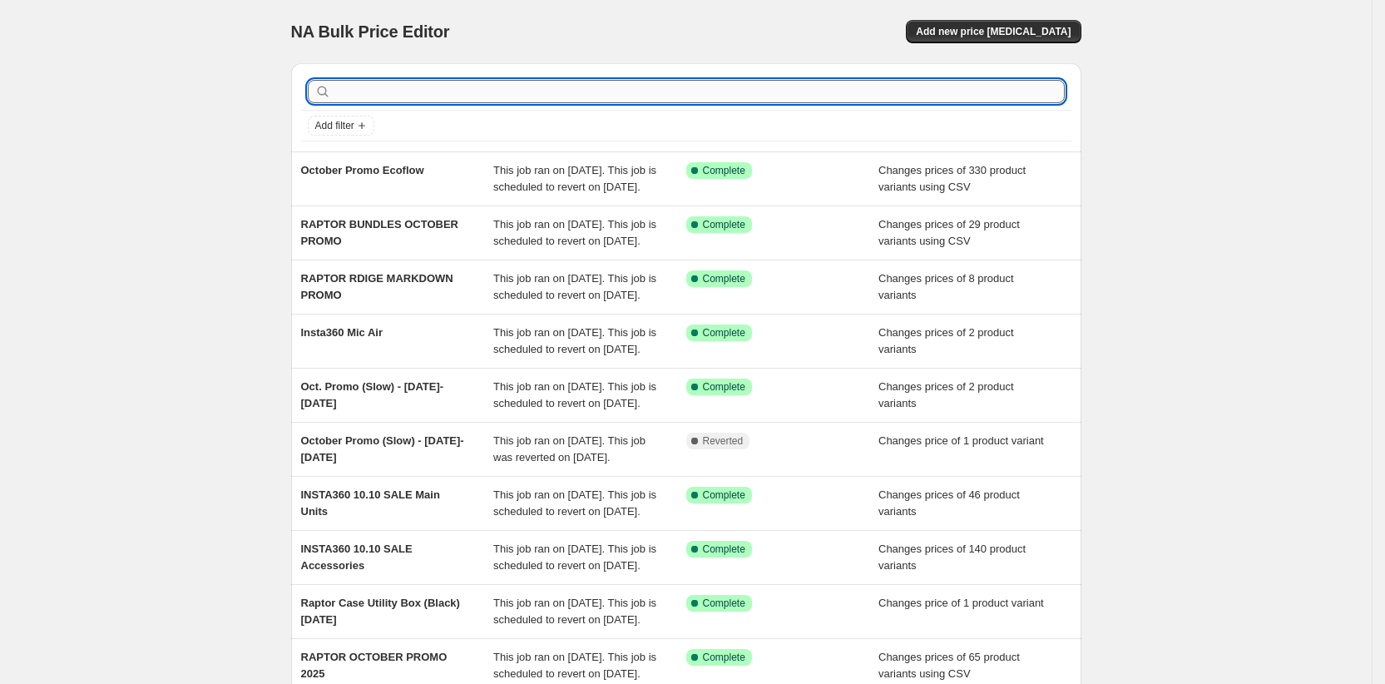
click at [361, 85] on input "text" at bounding box center [699, 91] width 731 height 23
type input "yaber"
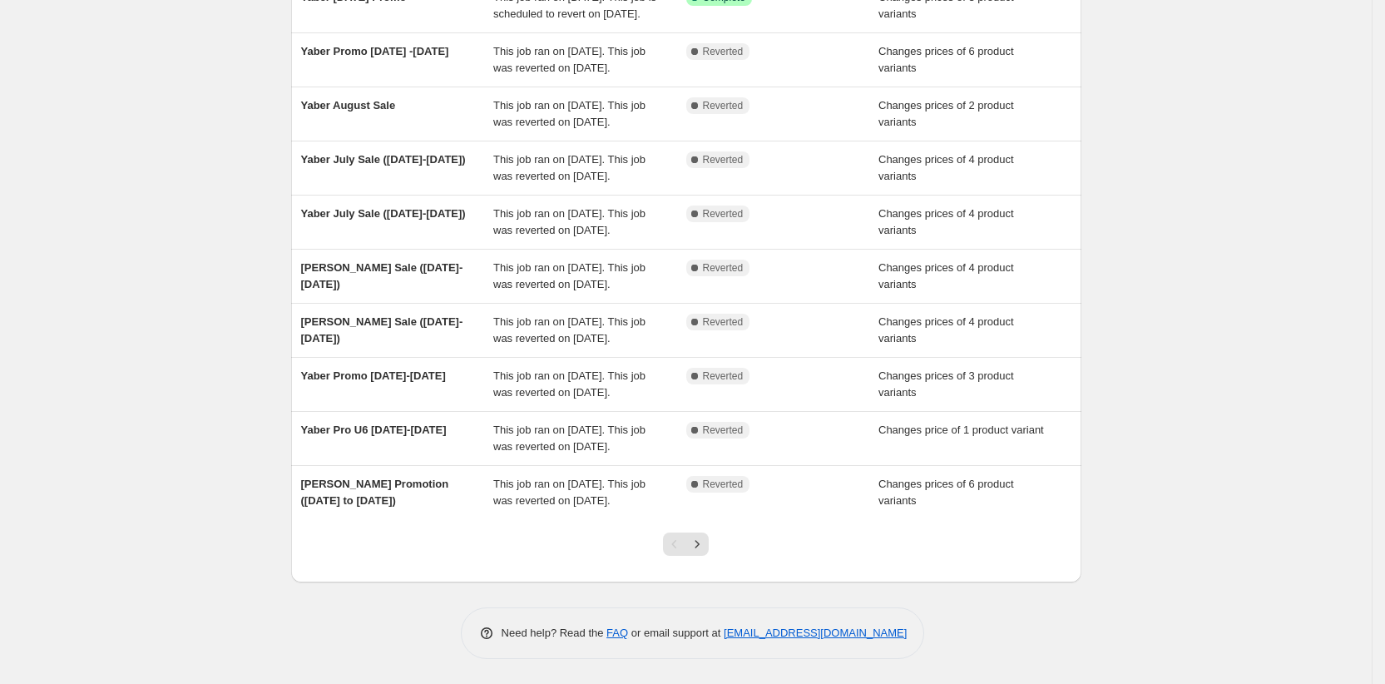
scroll to position [276, 0]
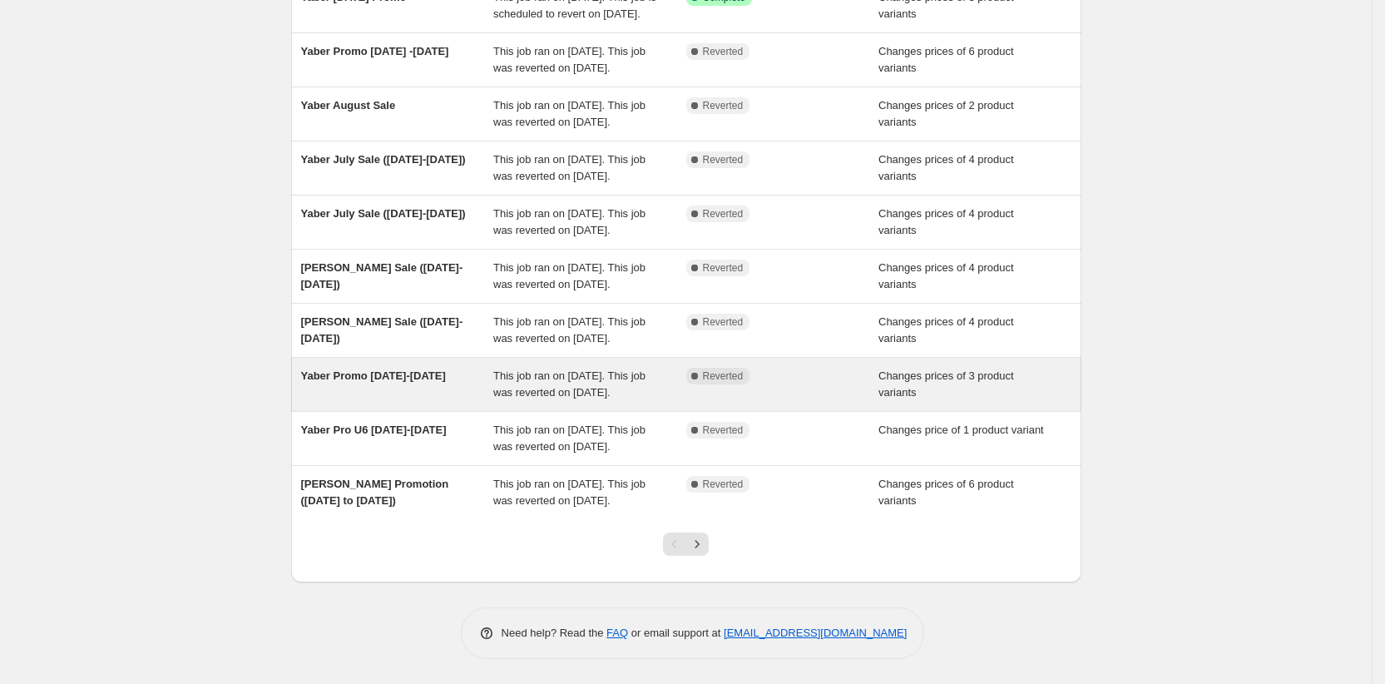
click at [383, 369] on span "Yaber Promo [DATE]-[DATE]" at bounding box center [373, 375] width 145 height 12
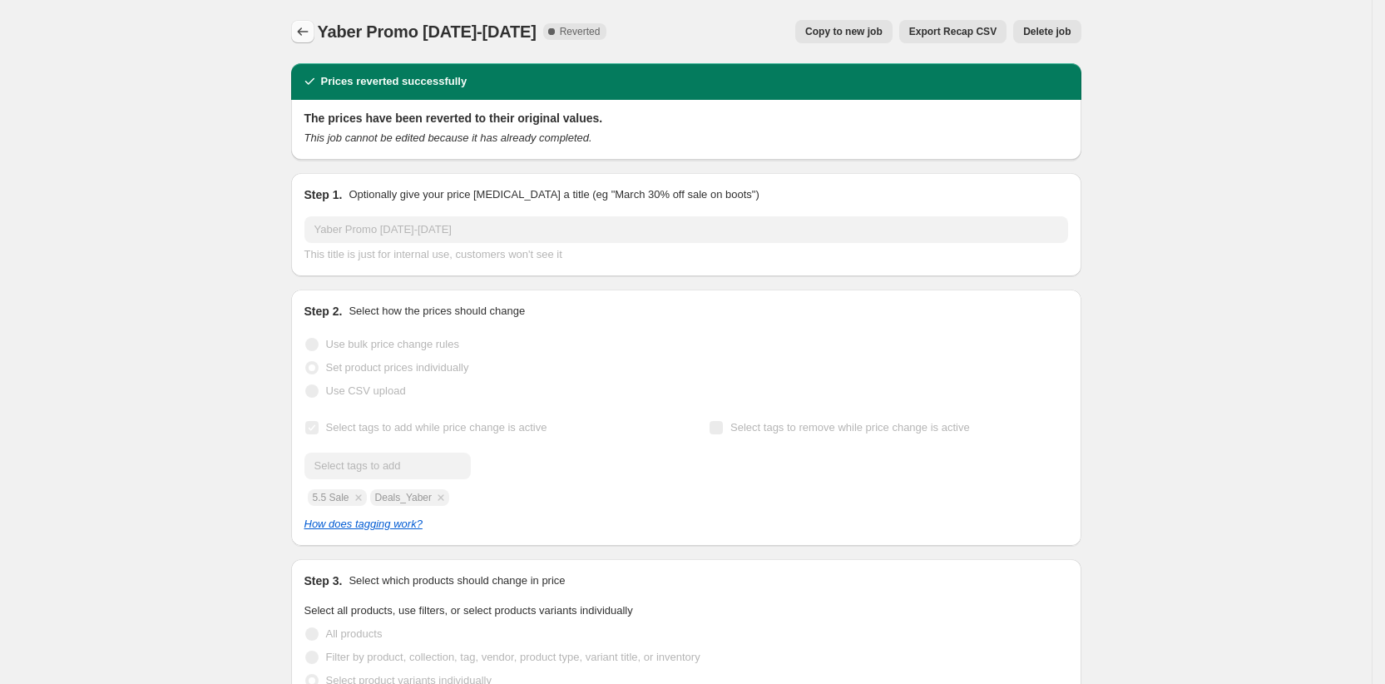
click at [305, 32] on icon "Price change jobs" at bounding box center [302, 31] width 11 height 8
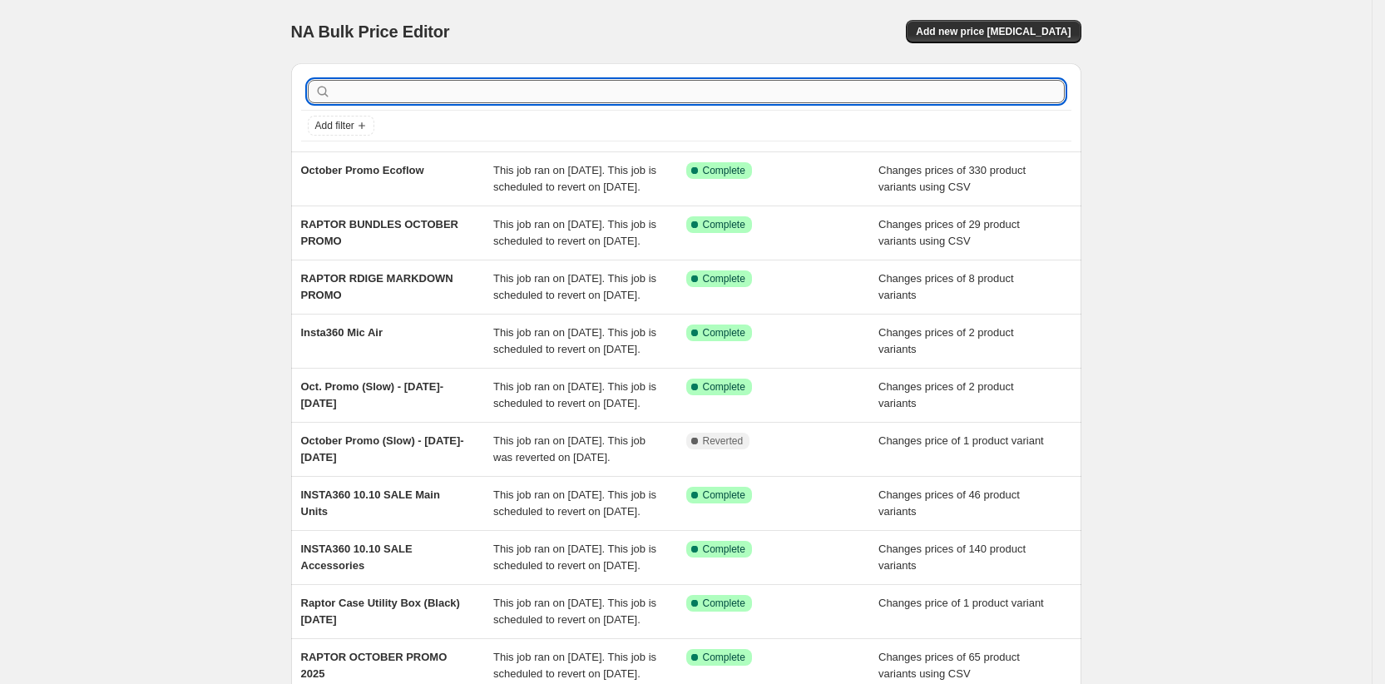
click at [369, 89] on input "text" at bounding box center [699, 91] width 731 height 23
type input "yaber"
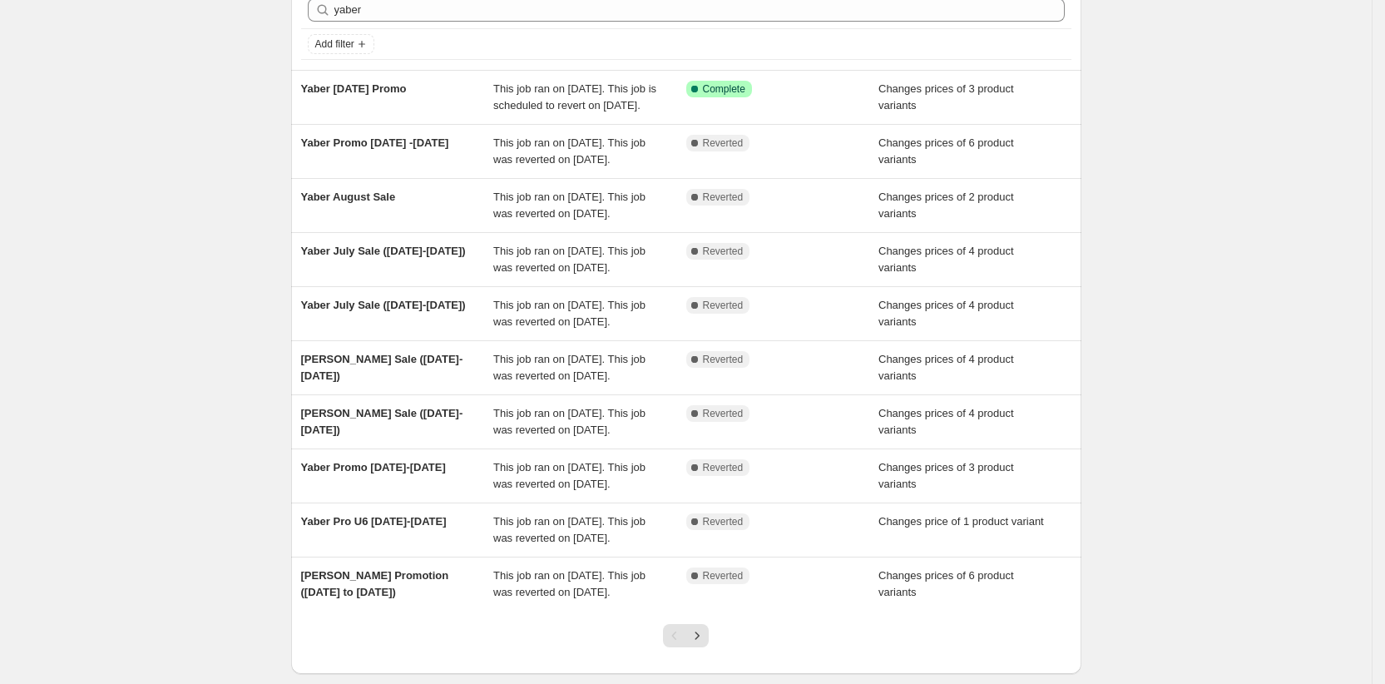
scroll to position [83, 0]
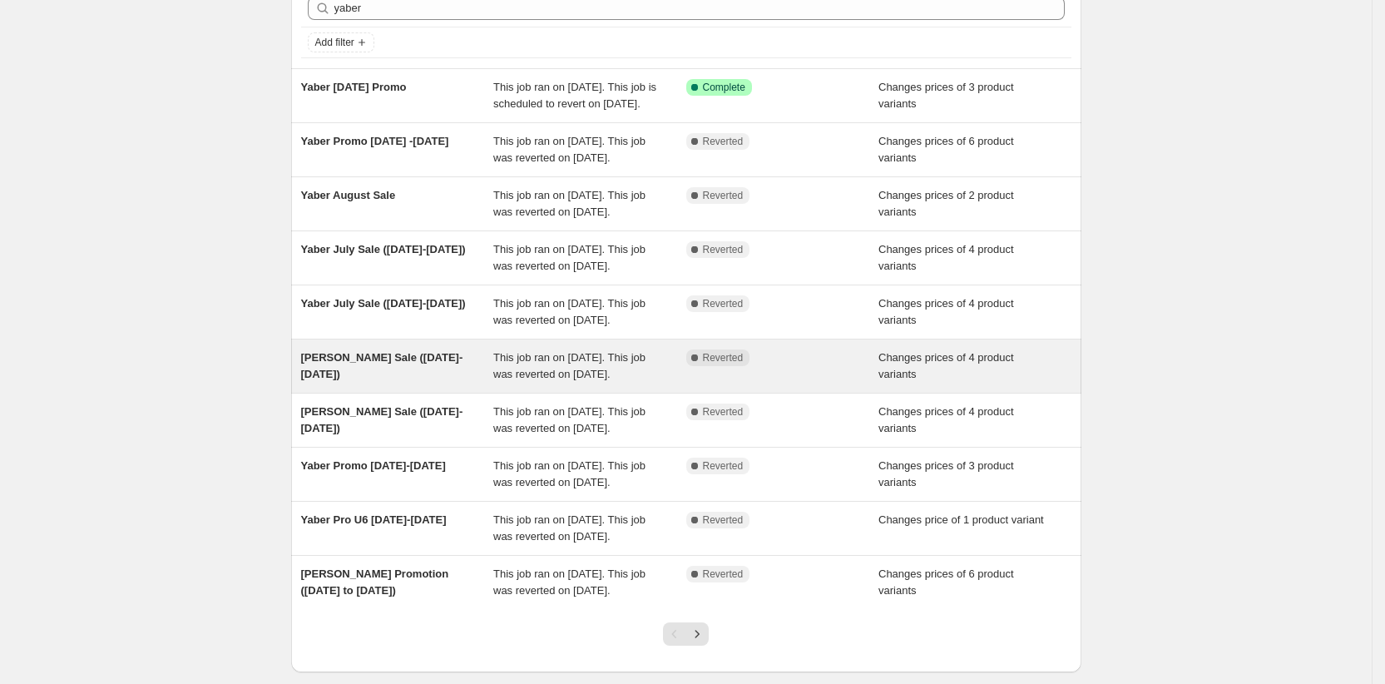
click at [368, 380] on span "Yaber June Sale (June1-30)" at bounding box center [382, 365] width 162 height 29
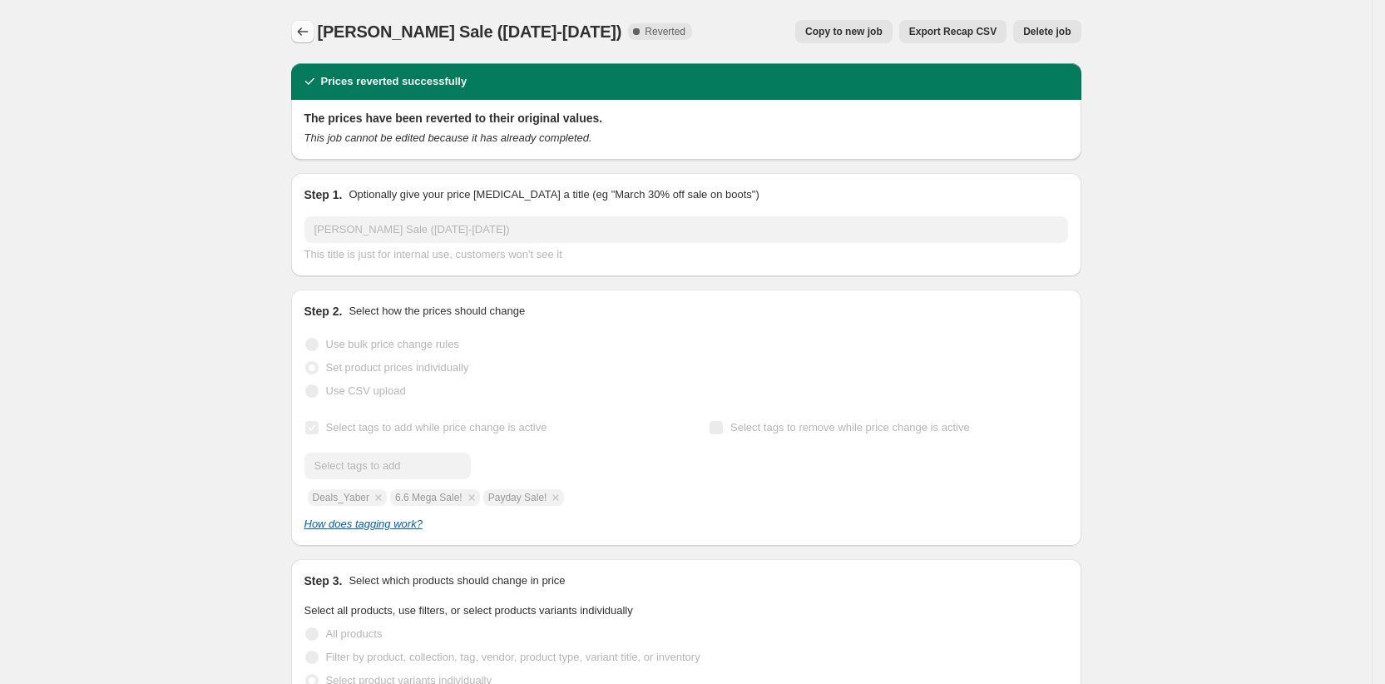
click at [306, 30] on icon "Price change jobs" at bounding box center [303, 31] width 17 height 17
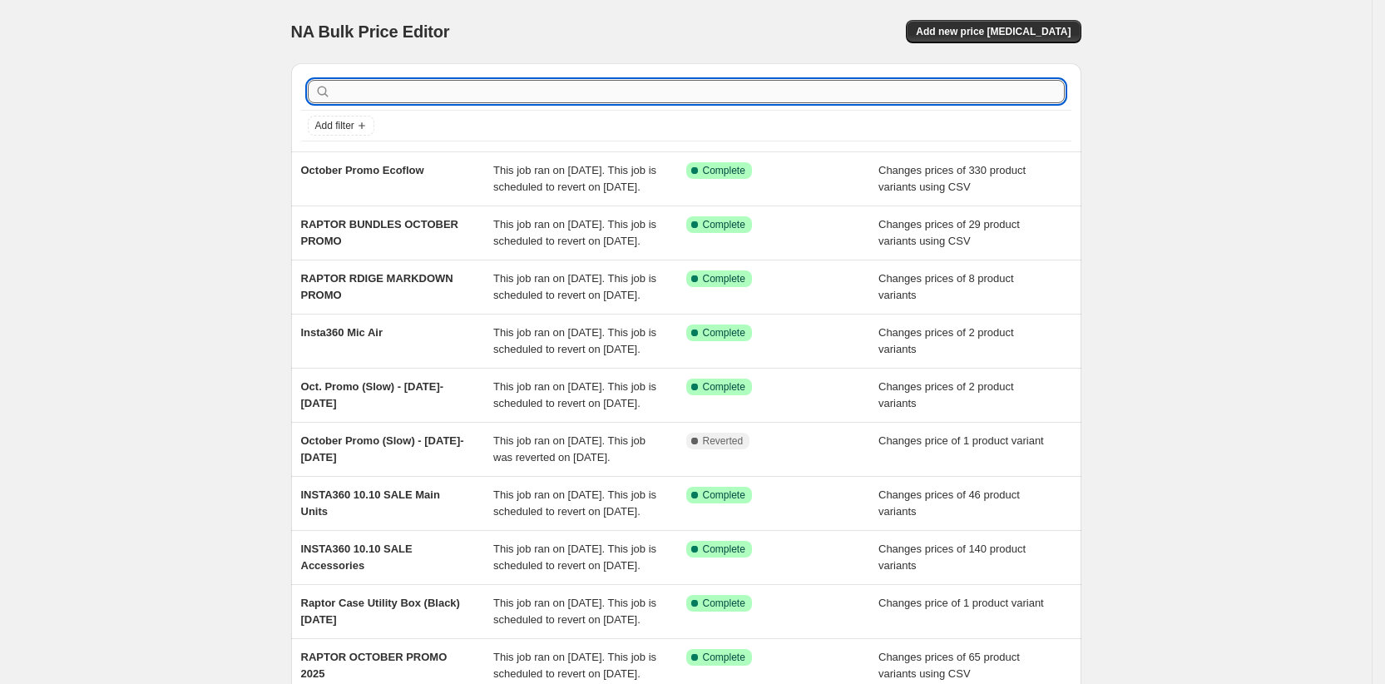
click at [363, 91] on input "text" at bounding box center [699, 91] width 731 height 23
type input "yaber"
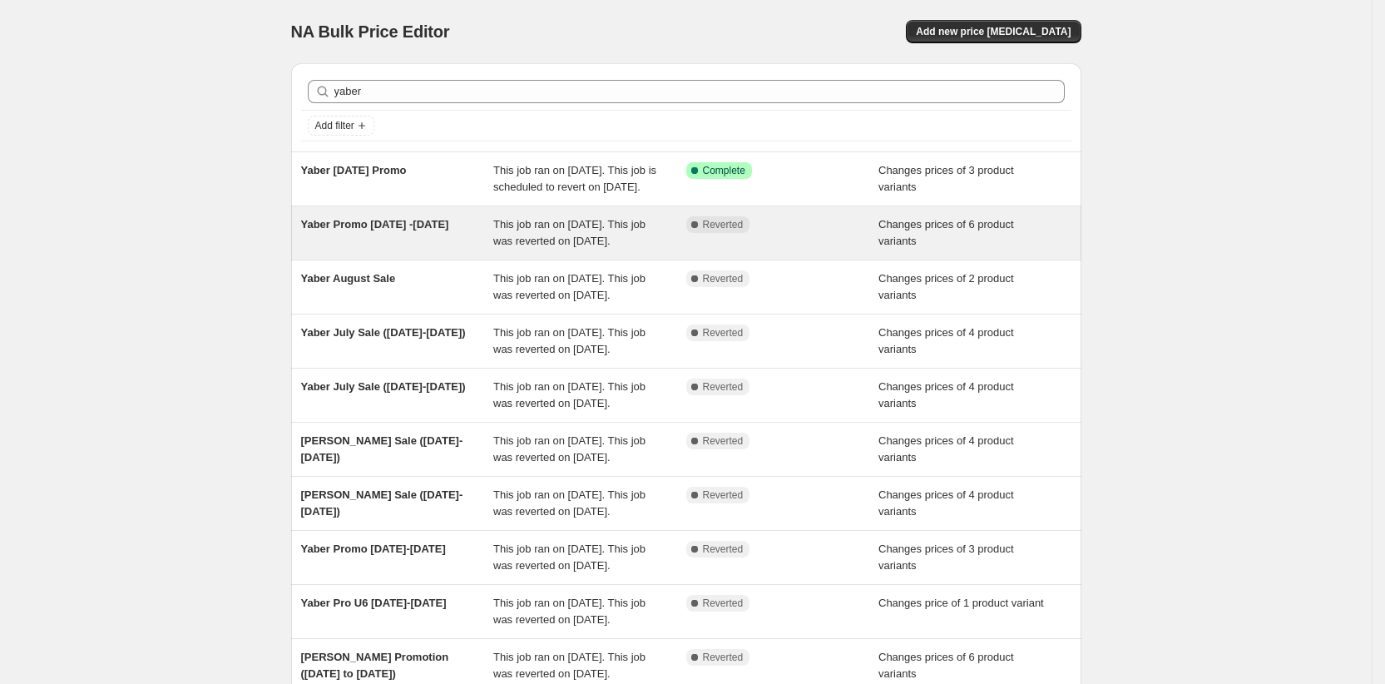
click at [329, 250] on div "Yaber Promo [DATE] -[DATE]" at bounding box center [397, 232] width 193 height 33
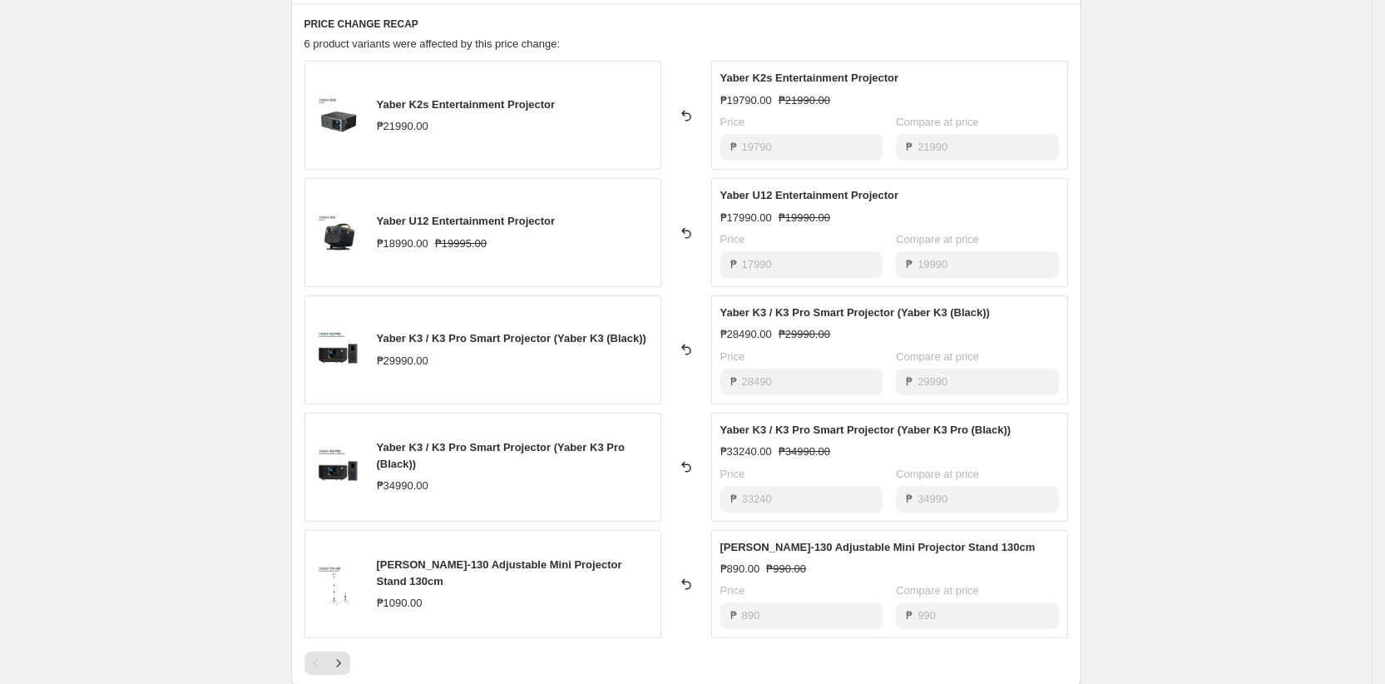
scroll to position [677, 0]
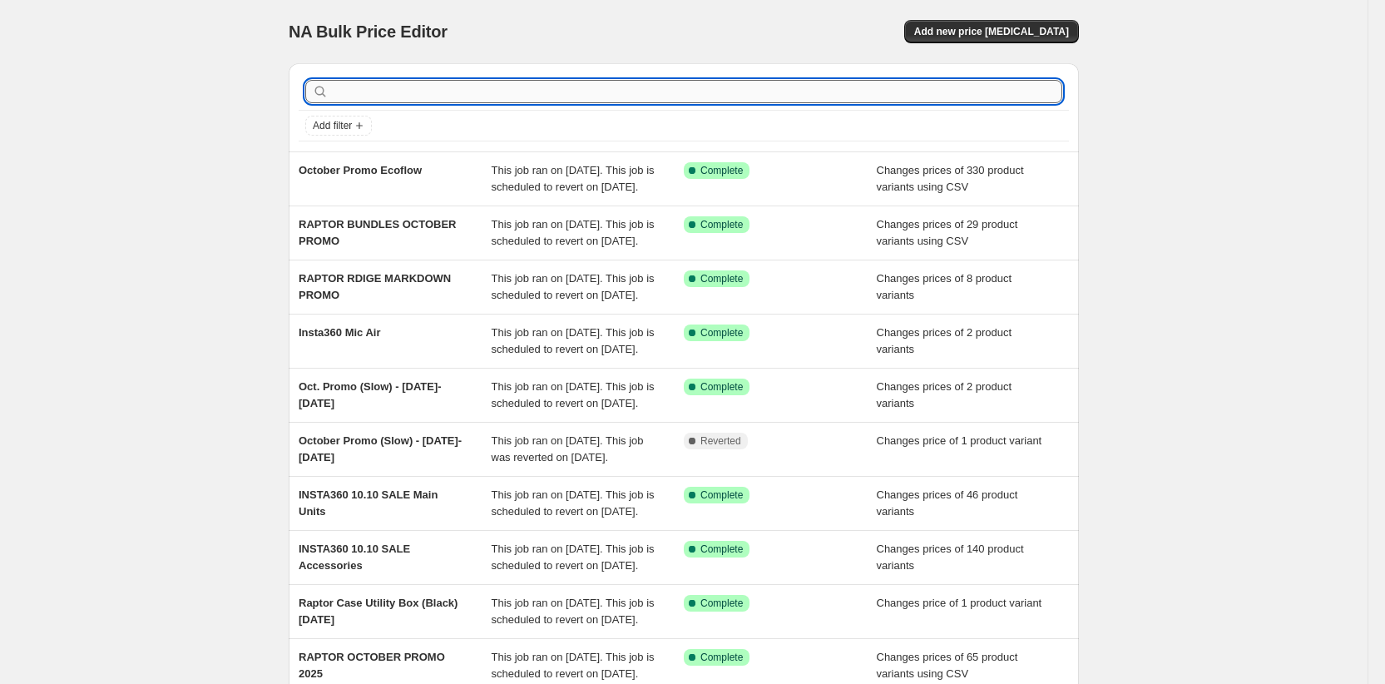
click at [363, 82] on input "text" at bounding box center [697, 91] width 731 height 23
type input "yaber"
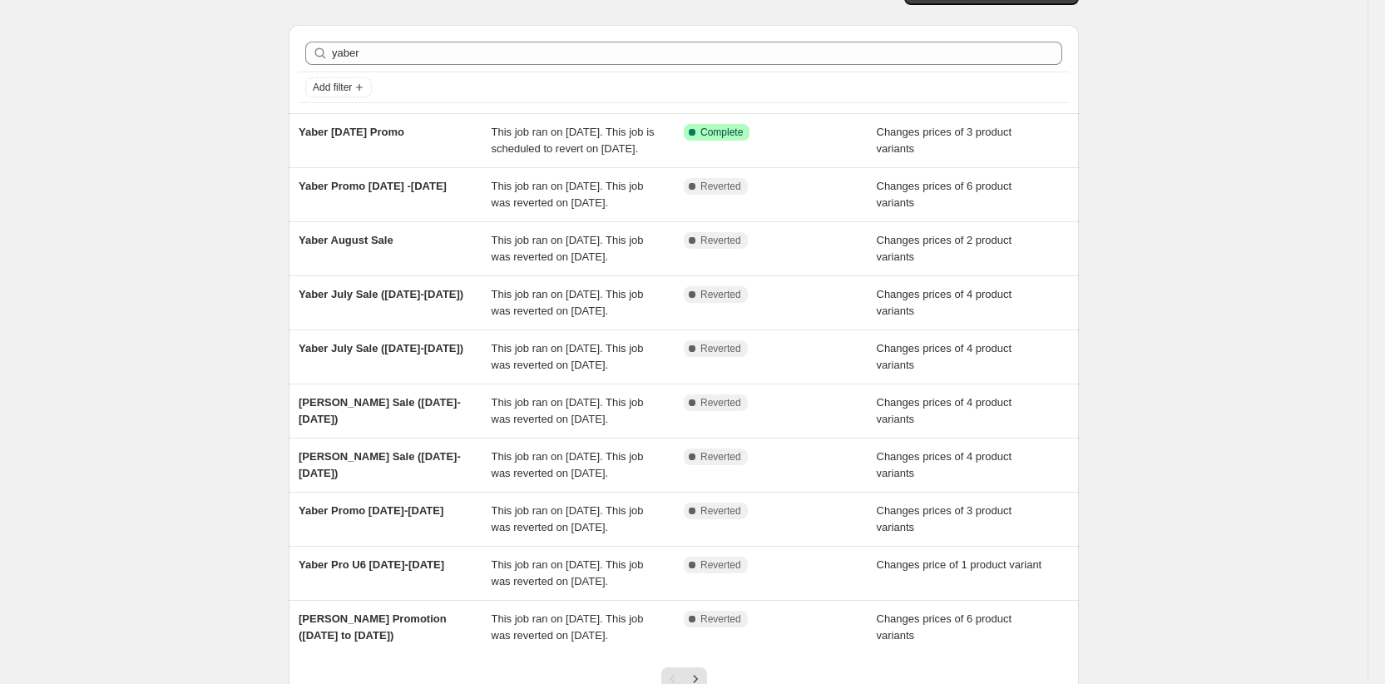
scroll to position [51, 0]
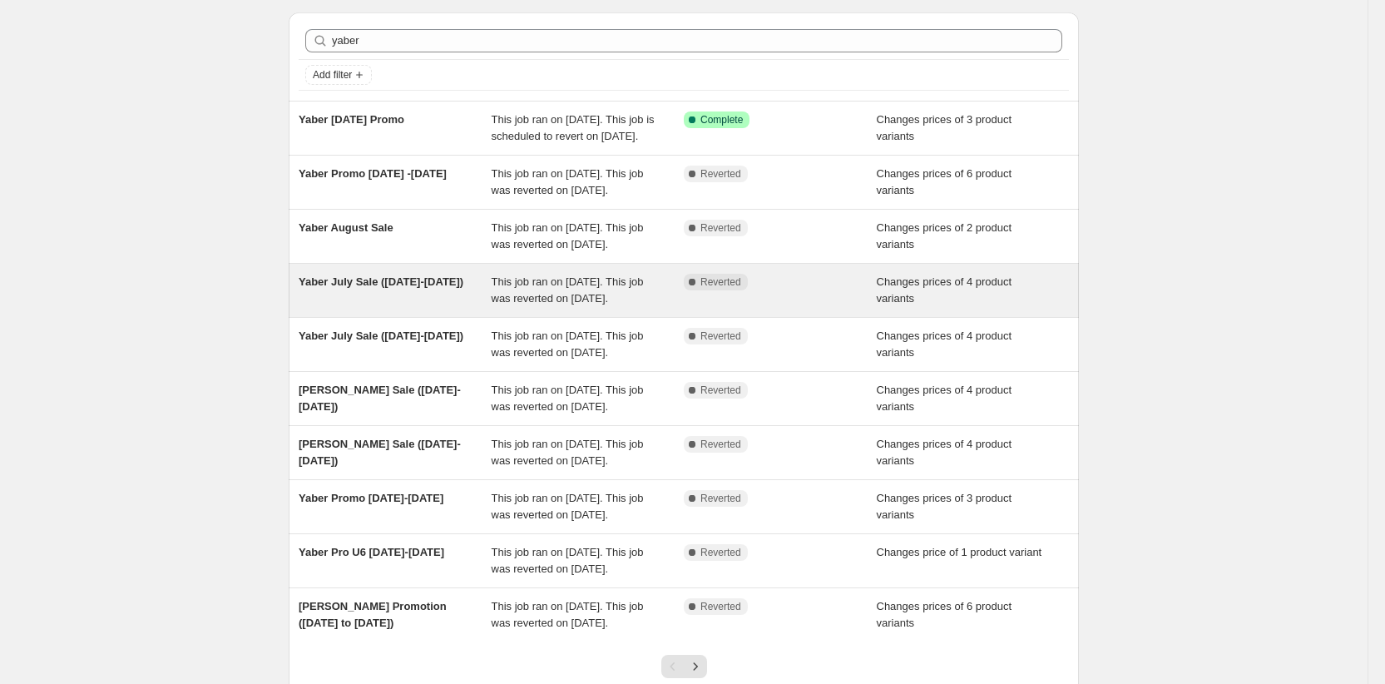
click at [349, 307] on div "Yaber July Sale ([DATE]-[DATE])" at bounding box center [395, 290] width 193 height 33
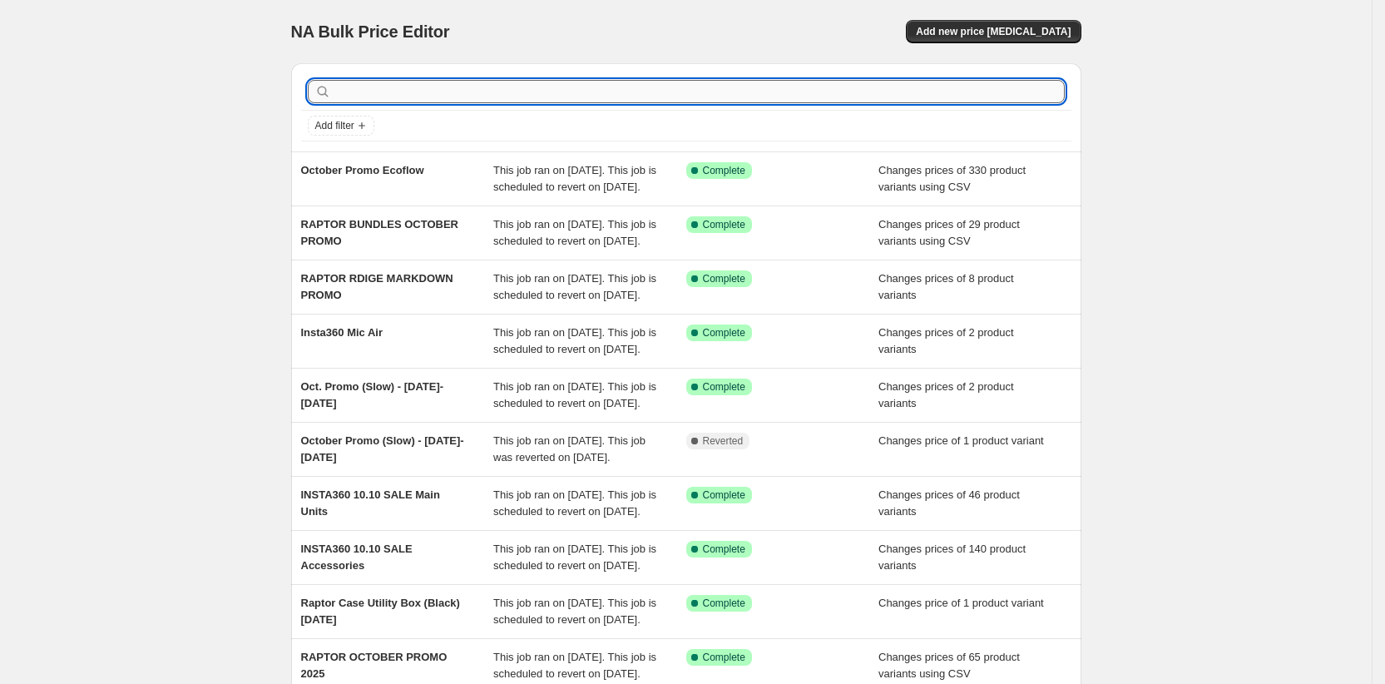
click at [422, 92] on input "text" at bounding box center [699, 91] width 731 height 23
type input "yaber"
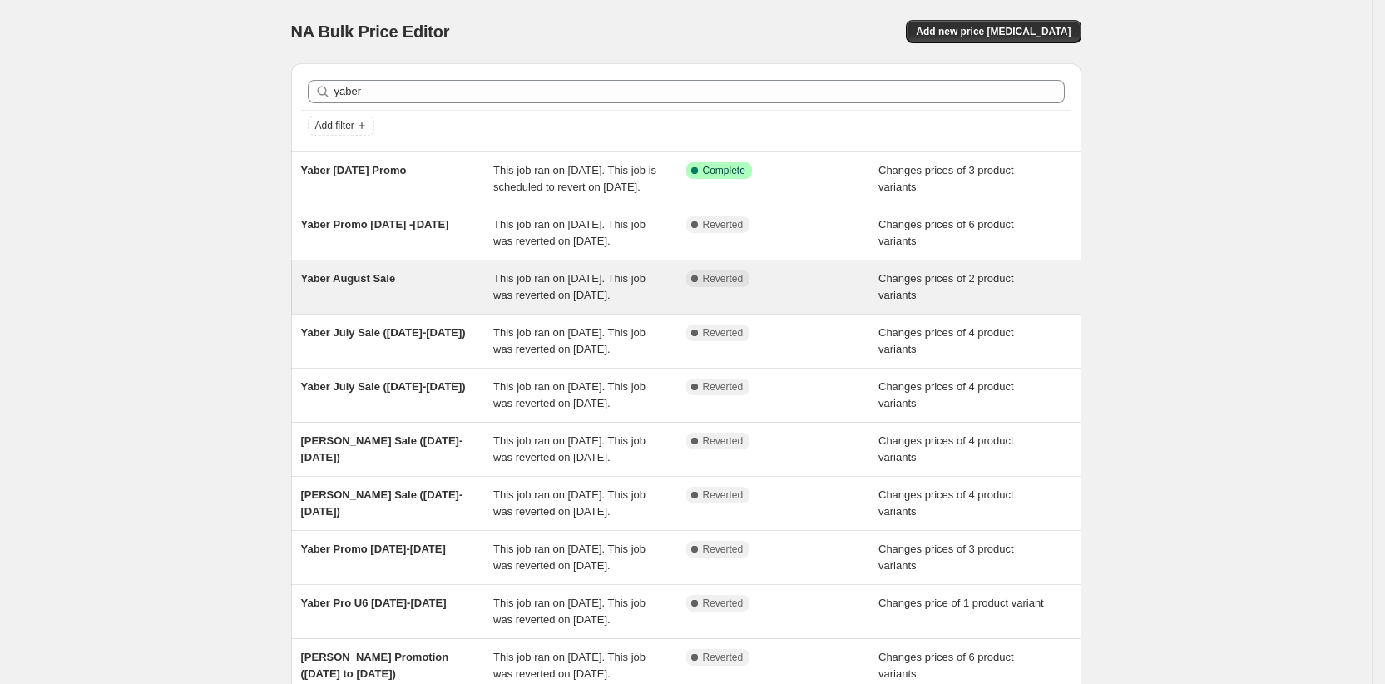
click at [339, 304] on div "Yaber August Sale" at bounding box center [397, 286] width 193 height 33
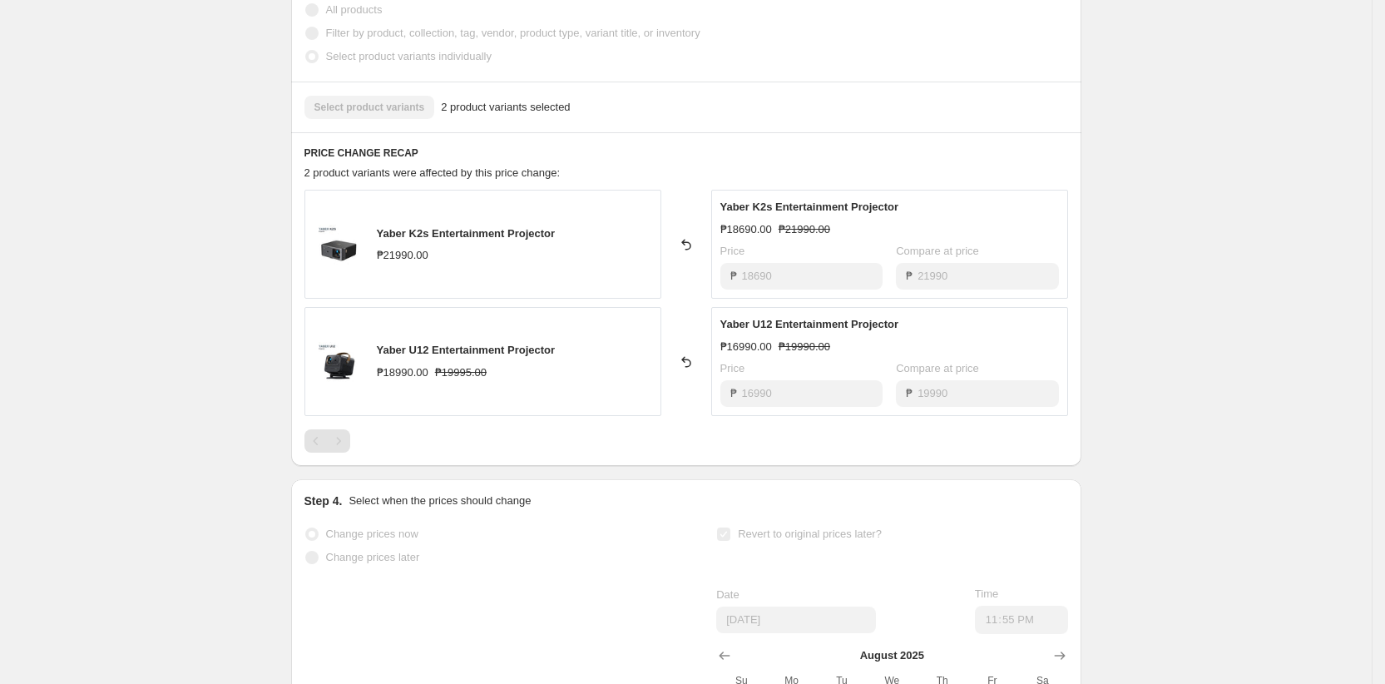
scroll to position [647, 0]
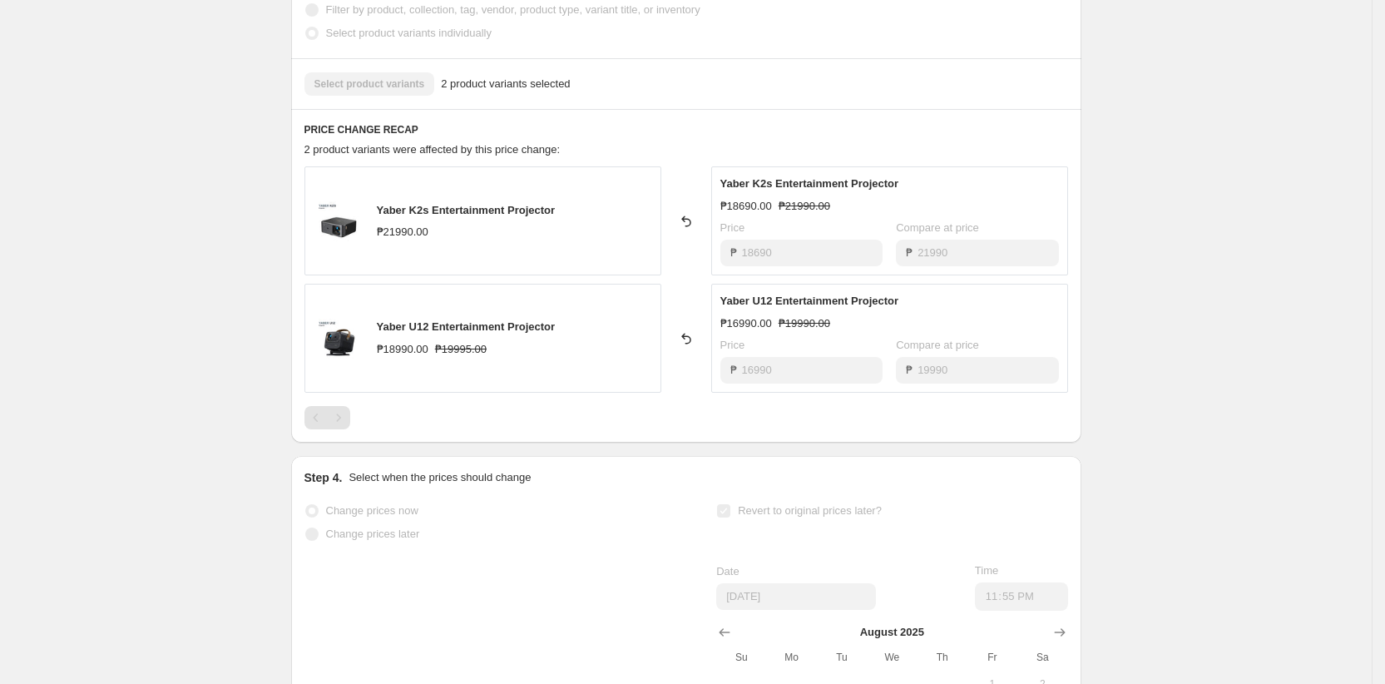
click at [246, 193] on div "Yaber August Sale. This page is ready Yaber August Sale Complete Reverted Copy …" at bounding box center [686, 164] width 1372 height 1623
